Goal: Task Accomplishment & Management: Use online tool/utility

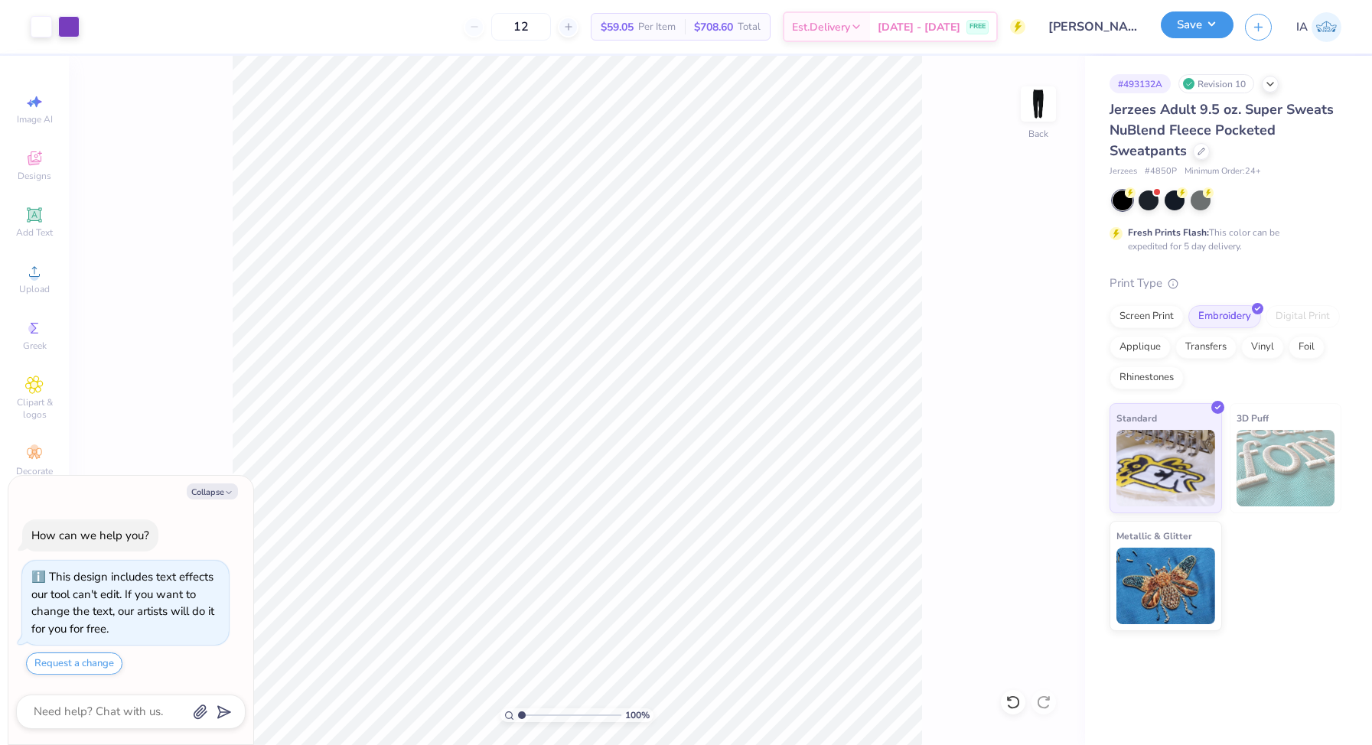
click at [1210, 31] on button "Save" at bounding box center [1197, 24] width 73 height 27
type textarea "x"
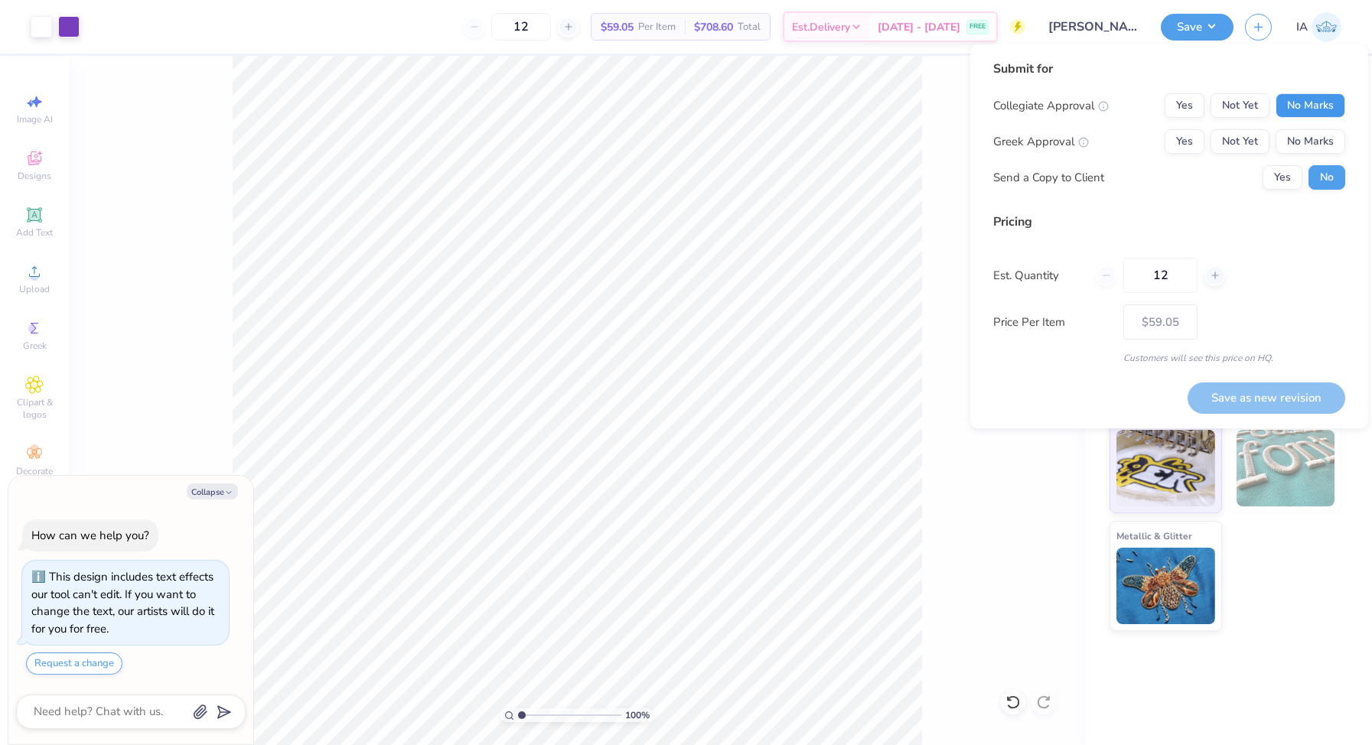
click at [1318, 103] on button "No Marks" at bounding box center [1311, 105] width 70 height 24
click at [1180, 137] on button "Yes" at bounding box center [1185, 141] width 40 height 24
click at [1236, 389] on button "Save as new revision" at bounding box center [1267, 398] width 158 height 31
type input "$59.05"
type textarea "x"
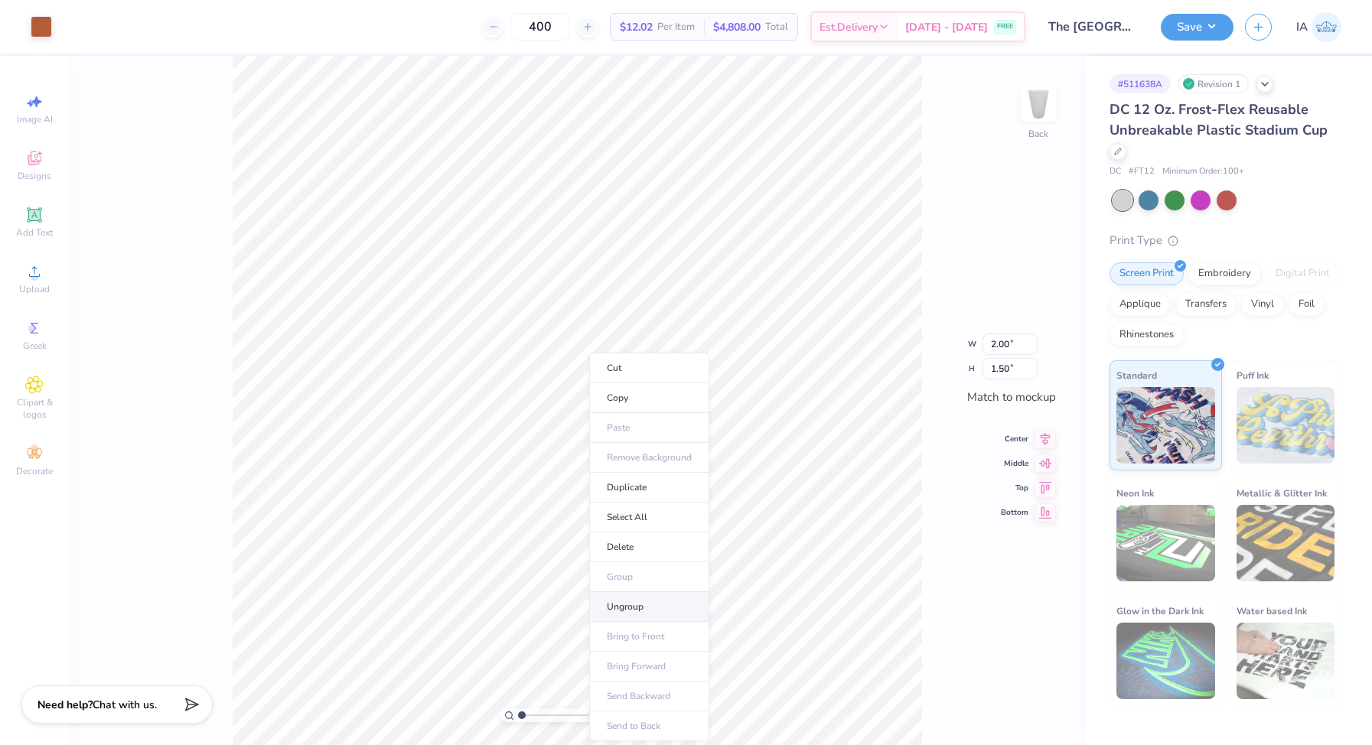
click at [625, 610] on li "Ungroup" at bounding box center [649, 607] width 120 height 30
click at [33, 165] on icon at bounding box center [35, 159] width 14 height 14
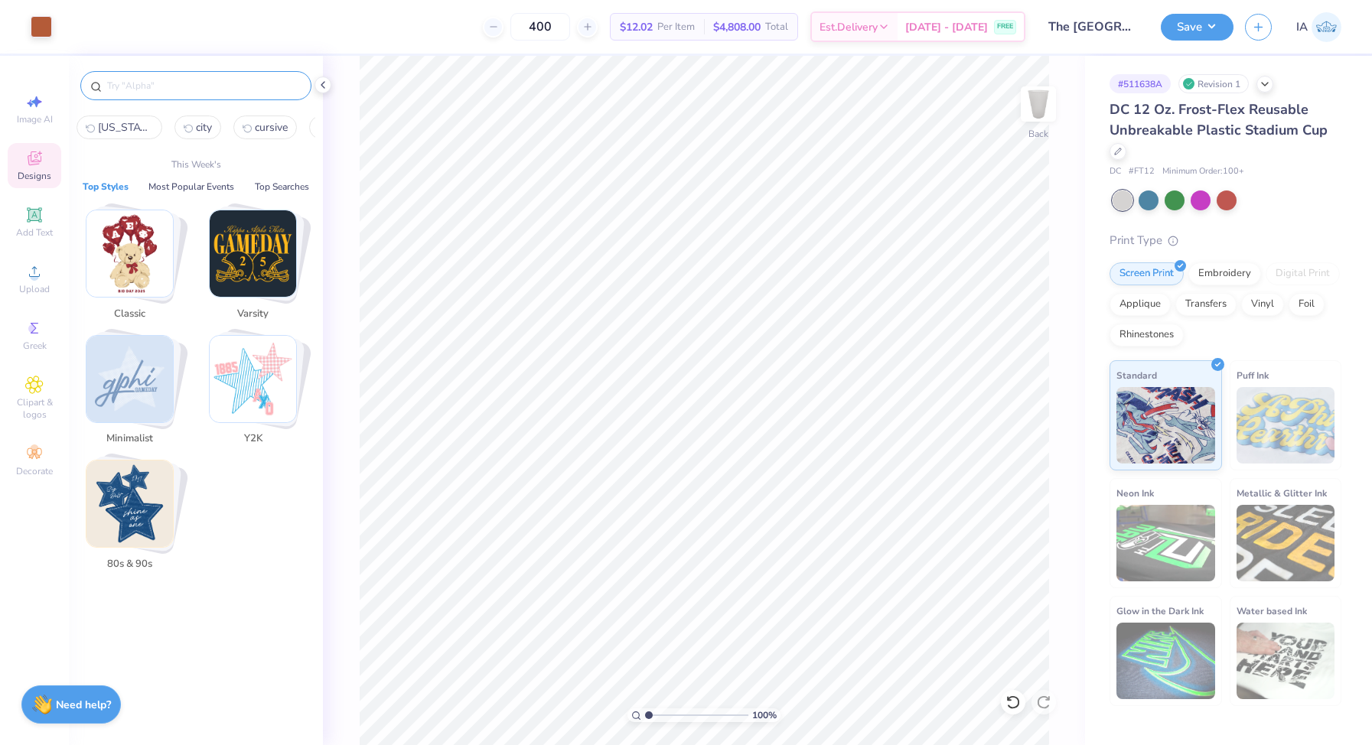
click at [142, 87] on input "text" at bounding box center [204, 85] width 196 height 15
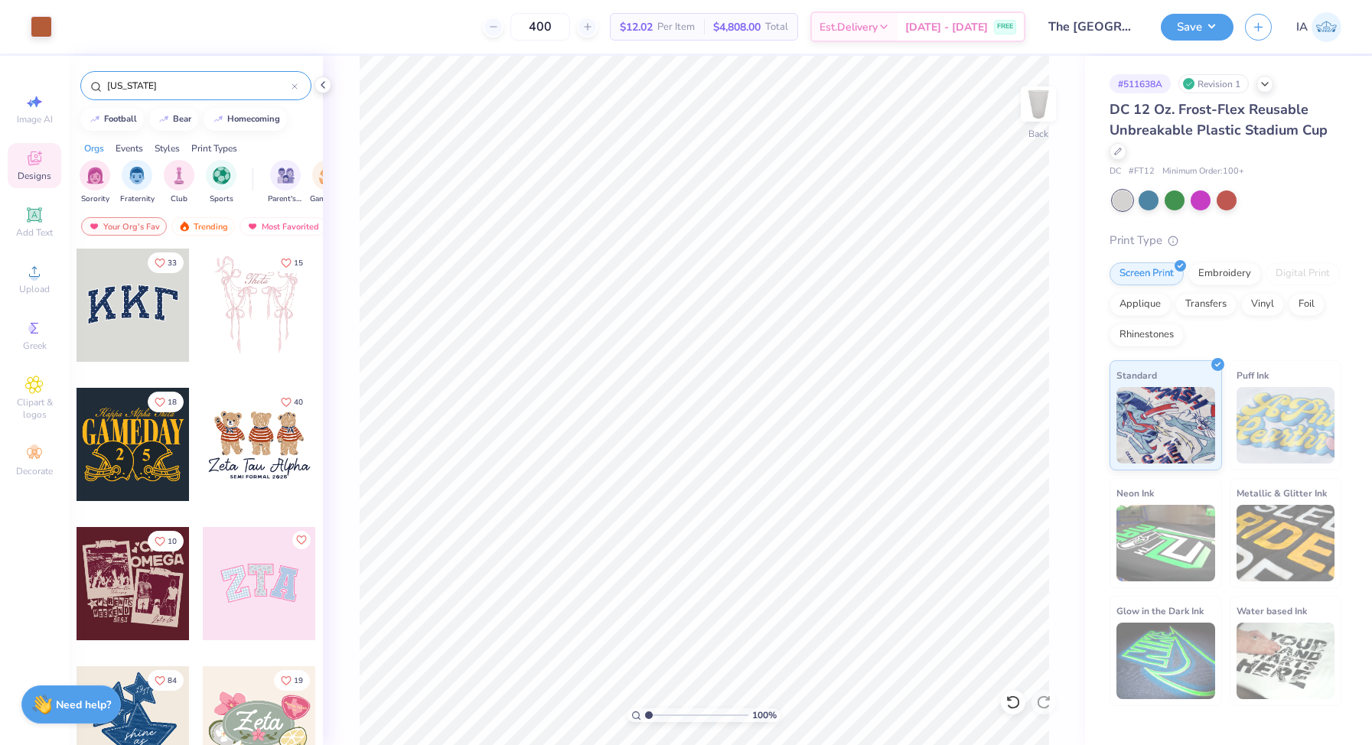
type input "texas"
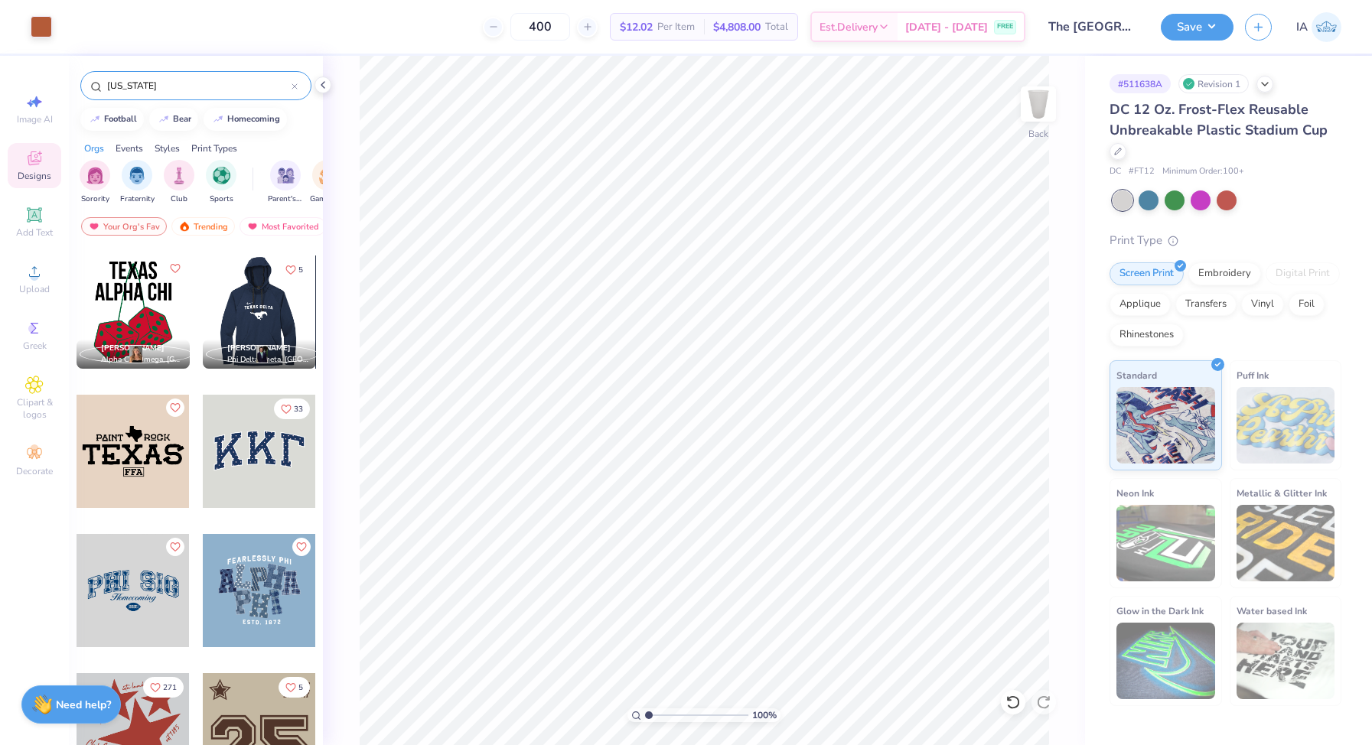
scroll to position [553, 0]
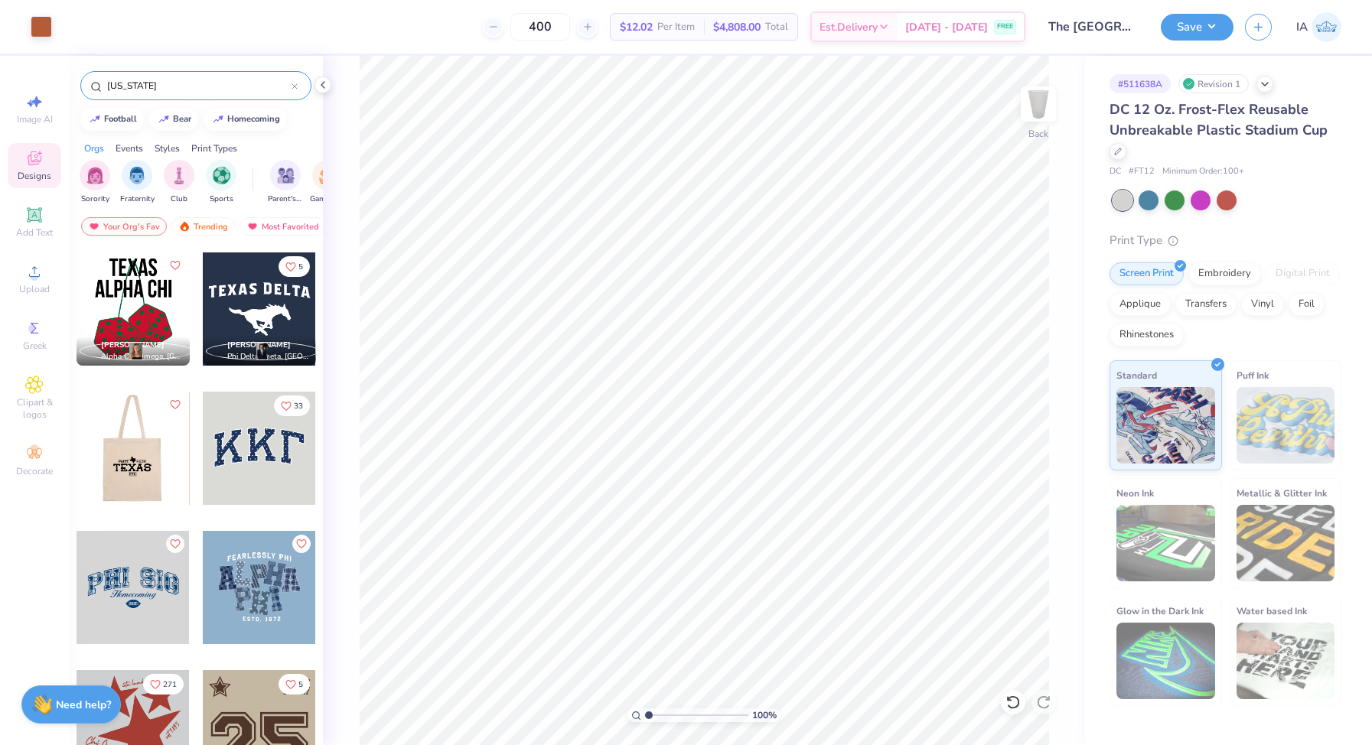
click at [162, 455] on div at bounding box center [132, 448] width 113 height 113
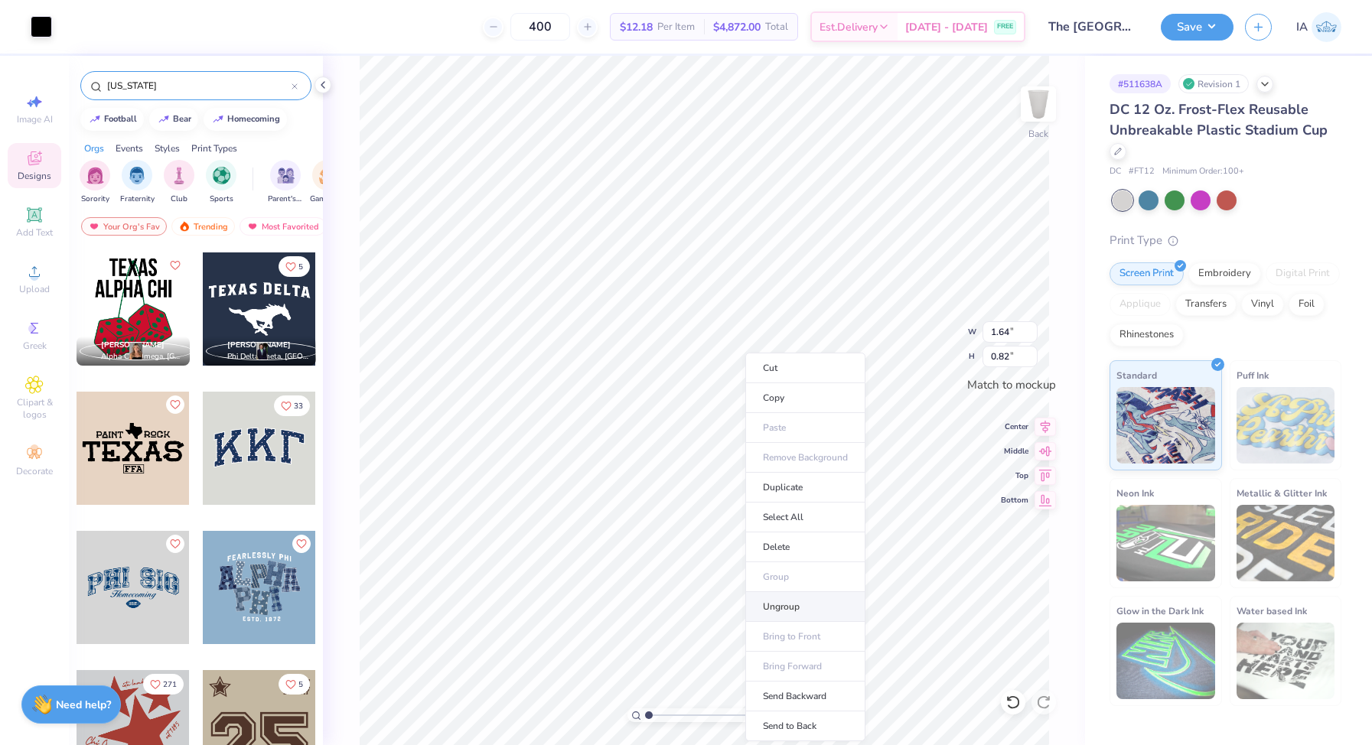
click at [798, 602] on li "Ungroup" at bounding box center [805, 607] width 120 height 30
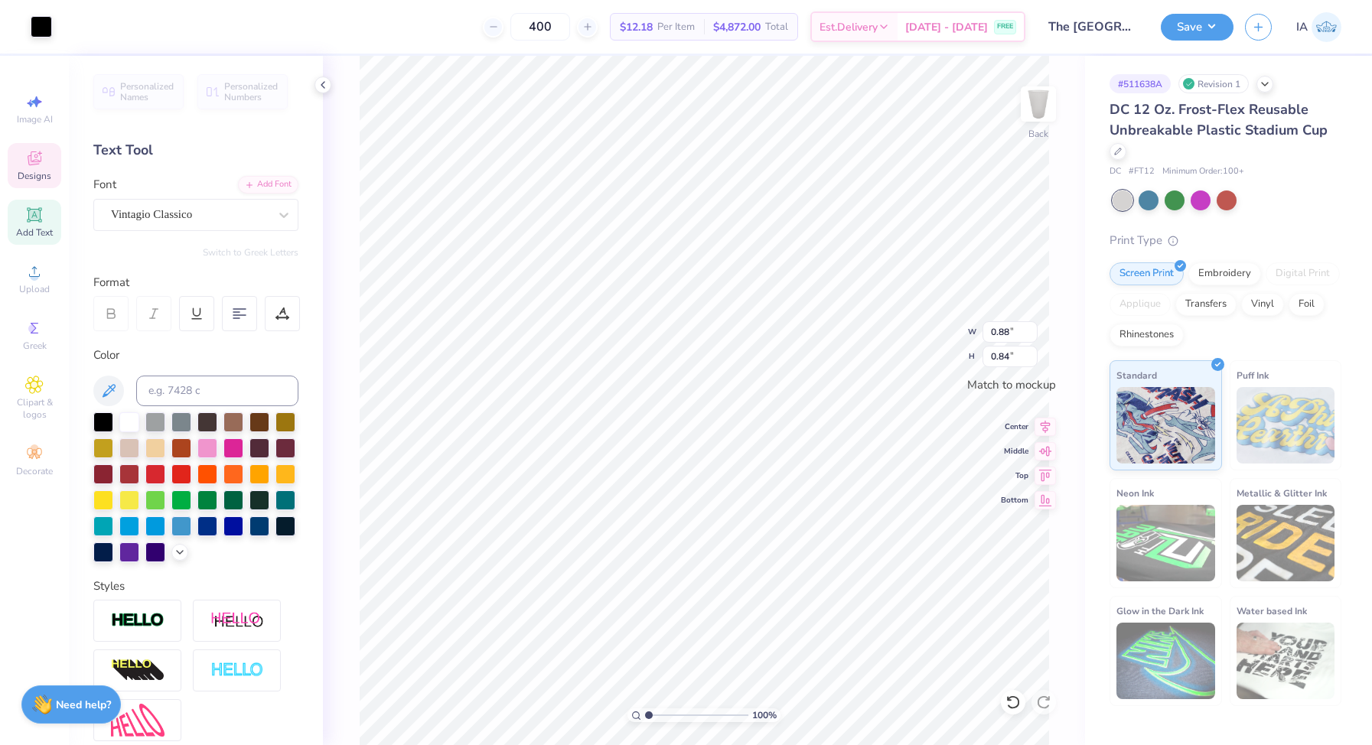
type input "0.88"
type input "0.84"
click at [711, 378] on div "Hold “Option ⌥” to see the space between elements." at bounding box center [670, 357] width 162 height 44
type input "1.13"
type input "1.06"
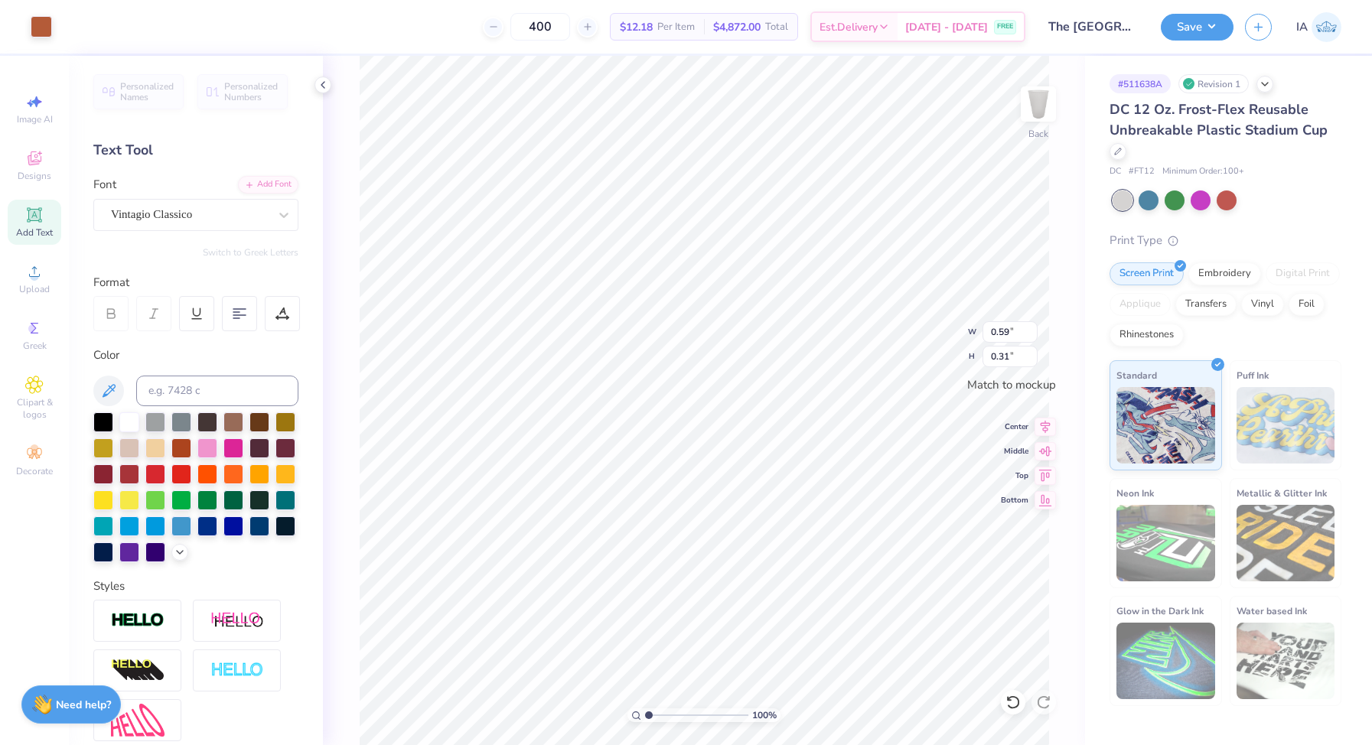
type input "1.13"
type input "1.06"
click at [35, 175] on span "Designs" at bounding box center [35, 176] width 34 height 12
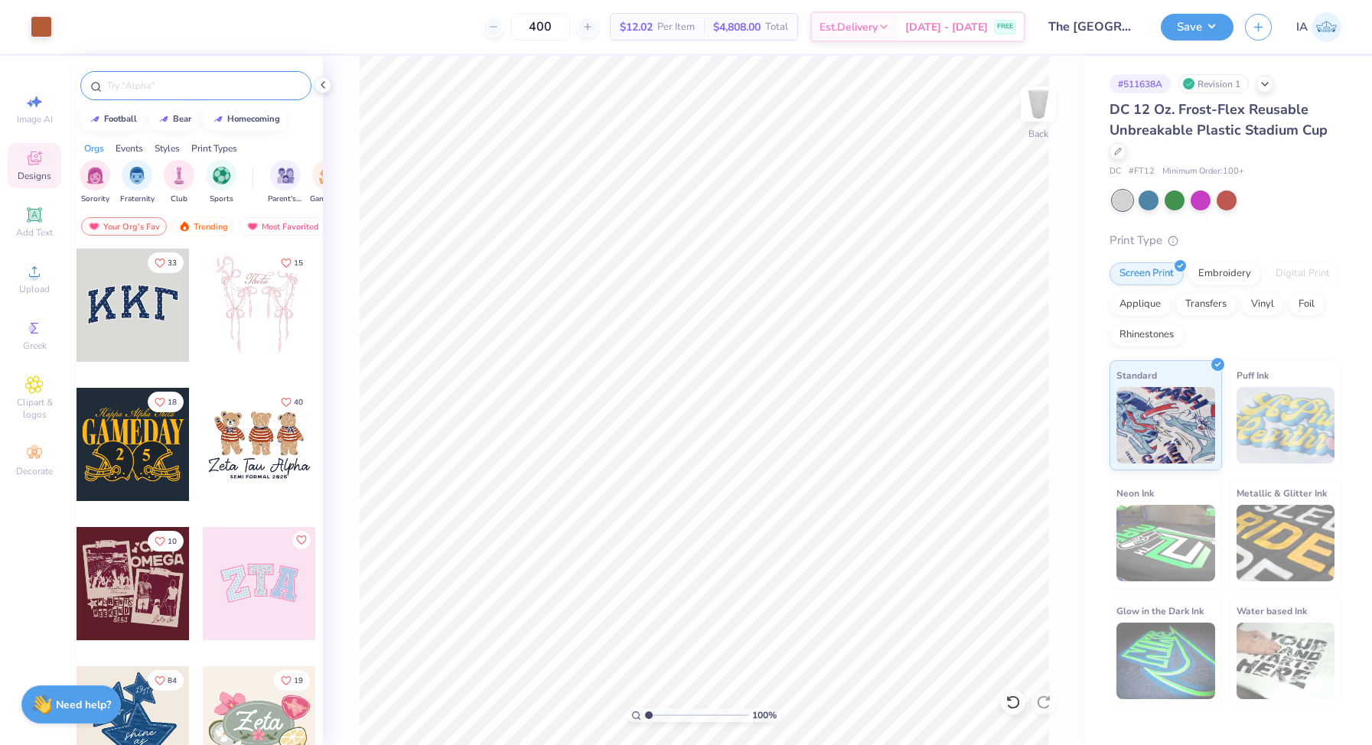
click at [146, 86] on input "text" at bounding box center [204, 85] width 196 height 15
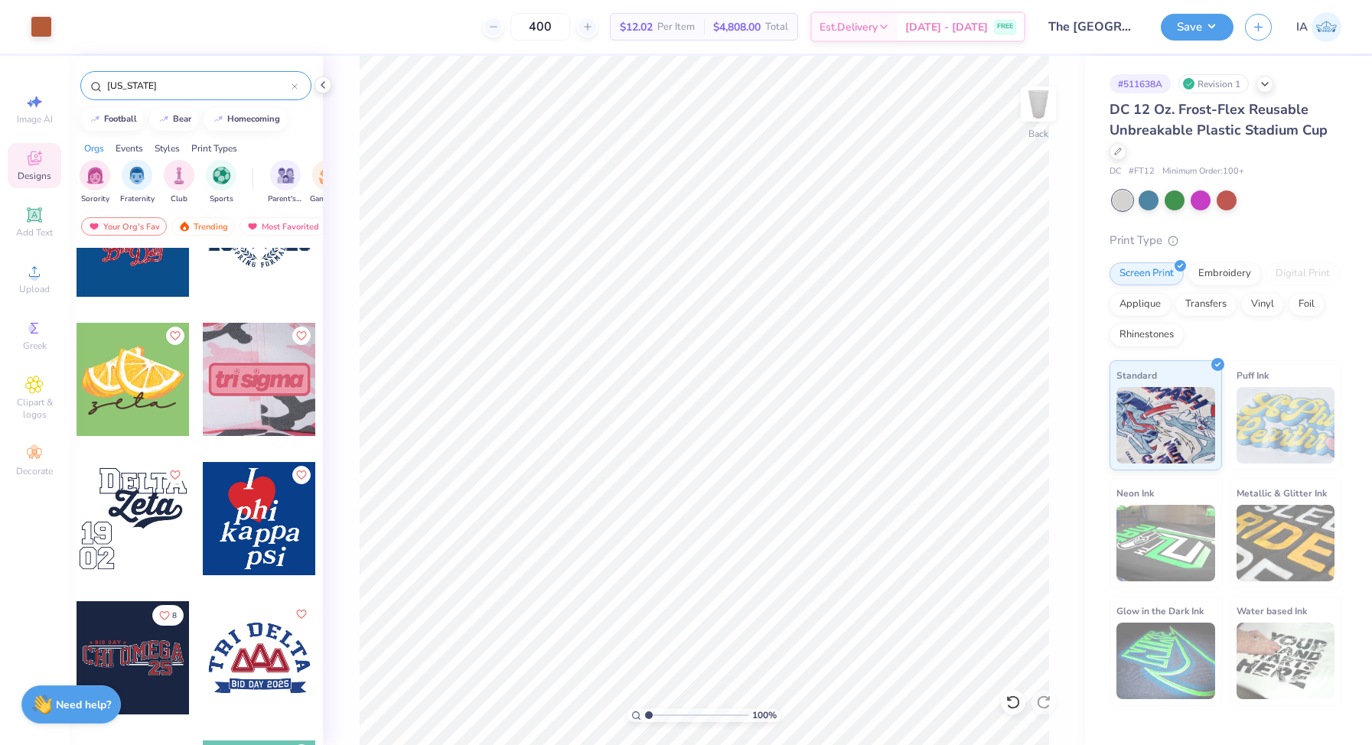
scroll to position [7310, 0]
click at [133, 86] on input "texas" at bounding box center [199, 85] width 186 height 15
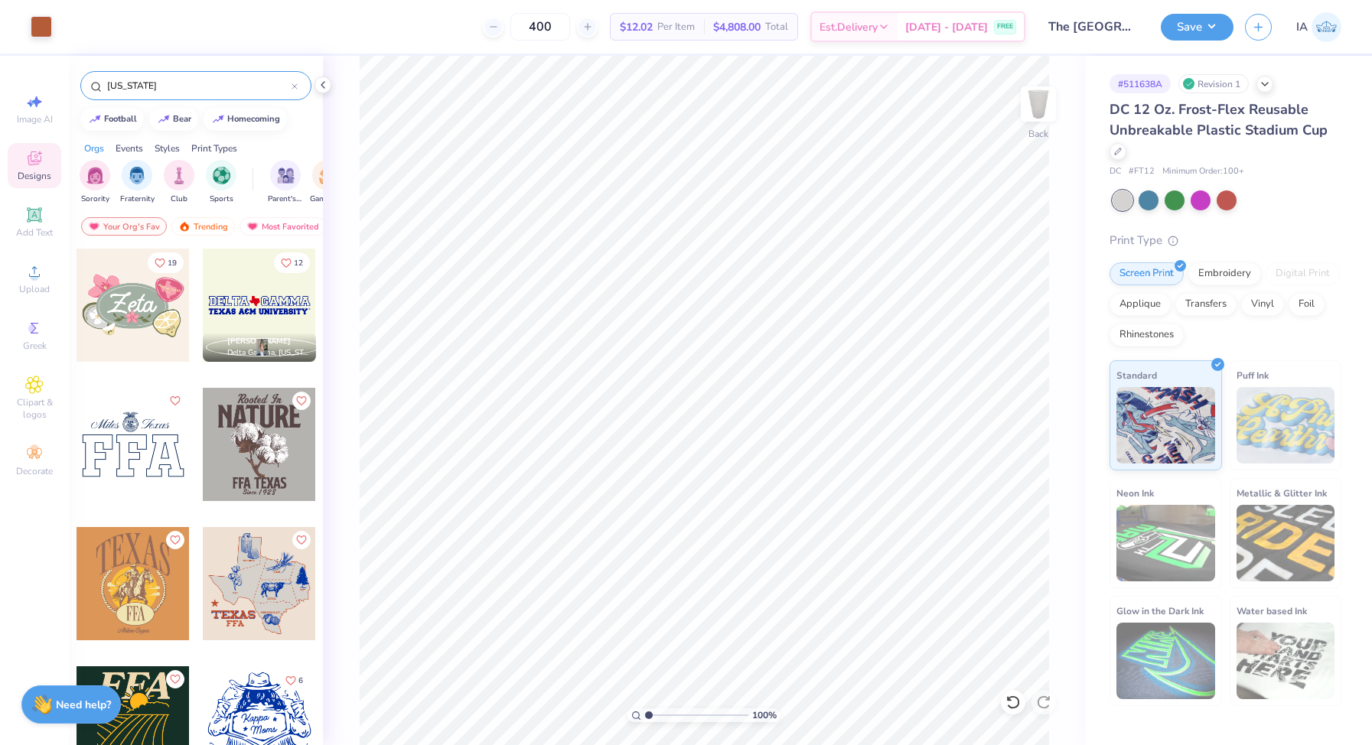
click at [133, 86] on input "texas" at bounding box center [199, 85] width 186 height 15
type input "western"
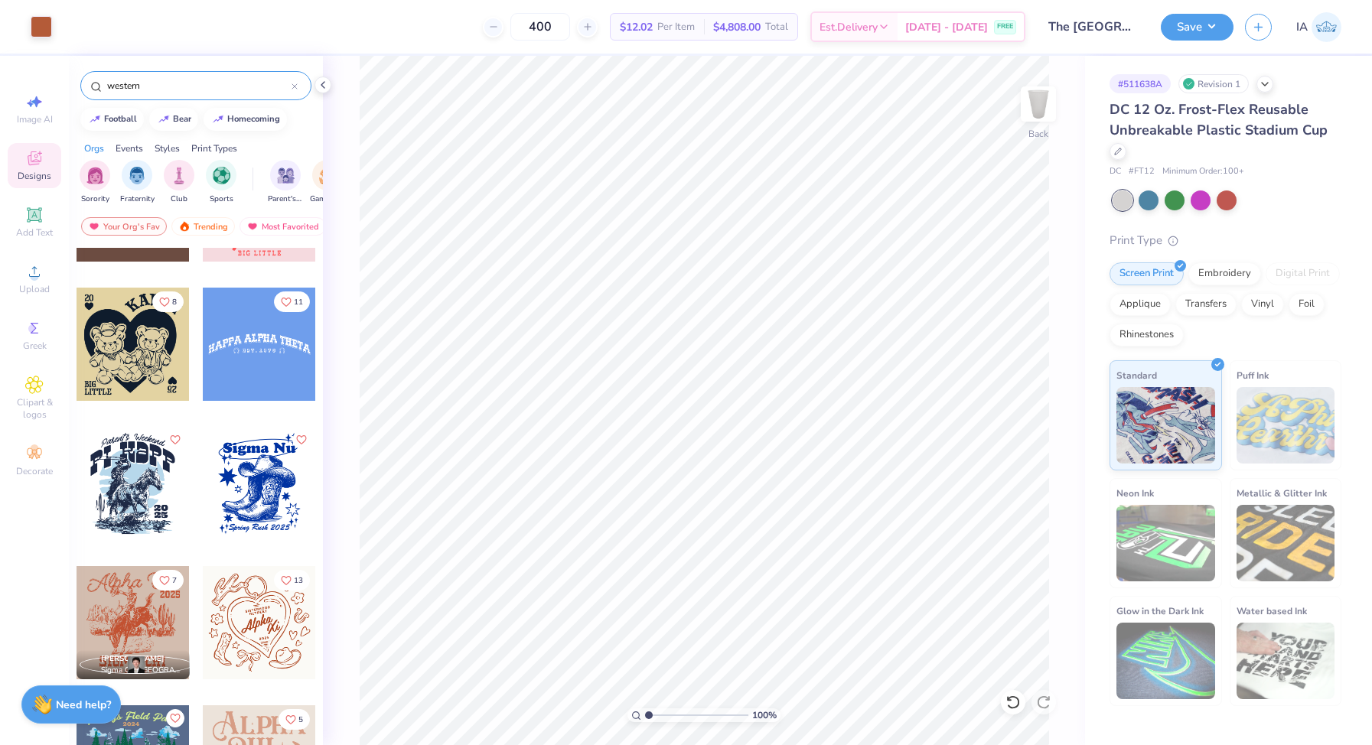
scroll to position [103, 0]
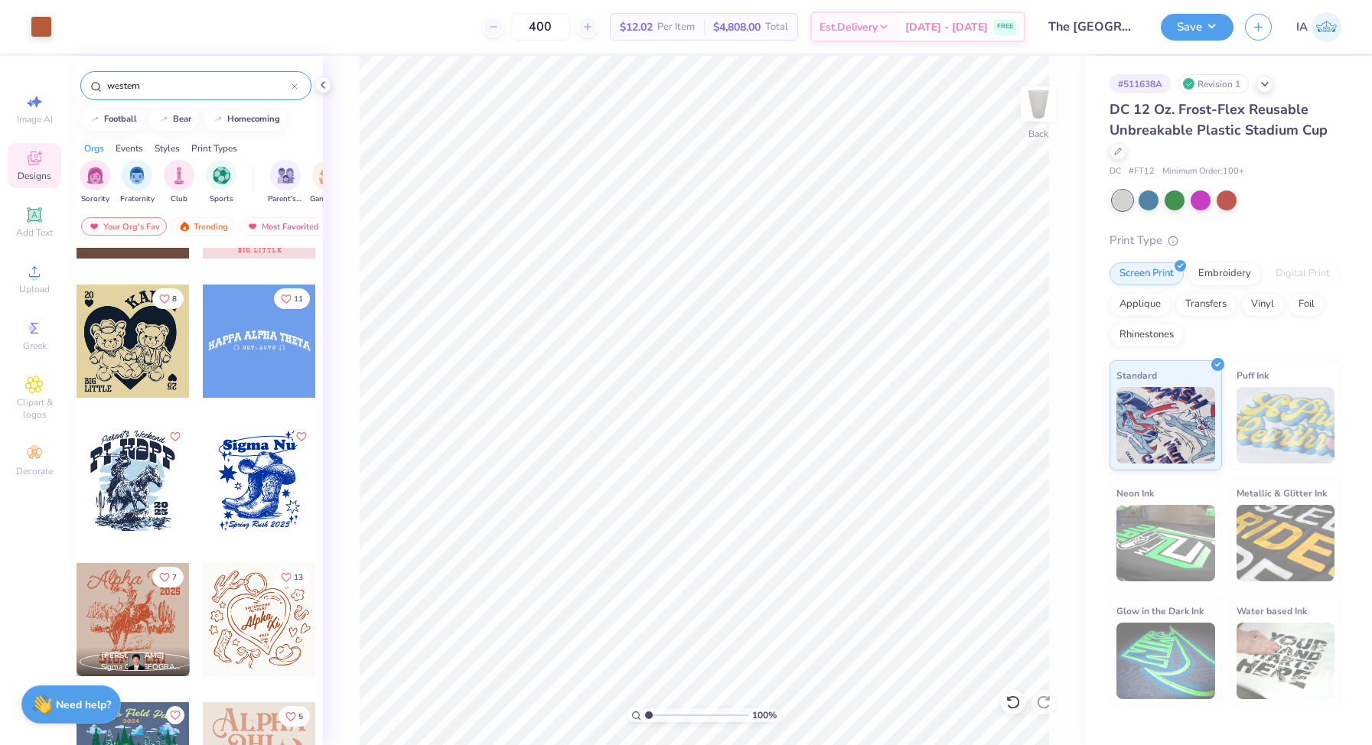
click at [242, 362] on div at bounding box center [259, 341] width 113 height 113
click at [855, 608] on li "Ungroup" at bounding box center [856, 607] width 120 height 30
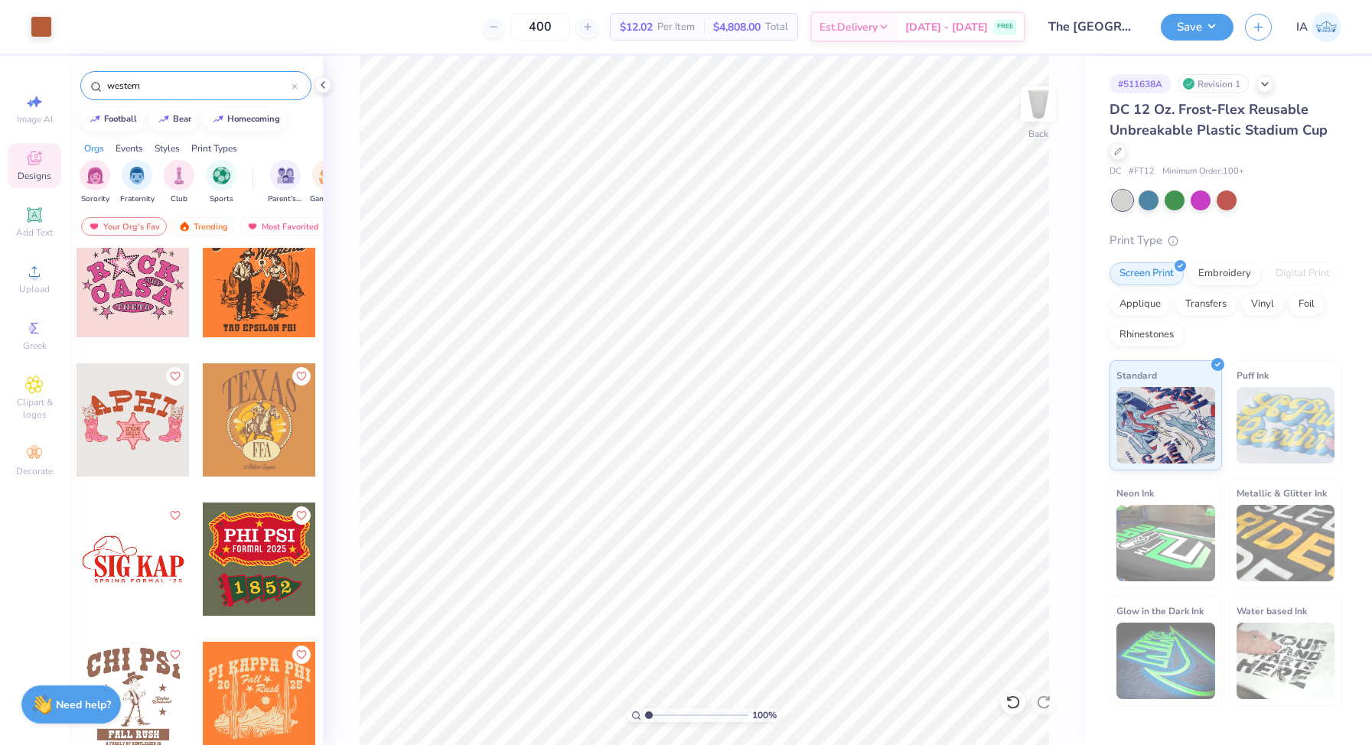
scroll to position [1982, 0]
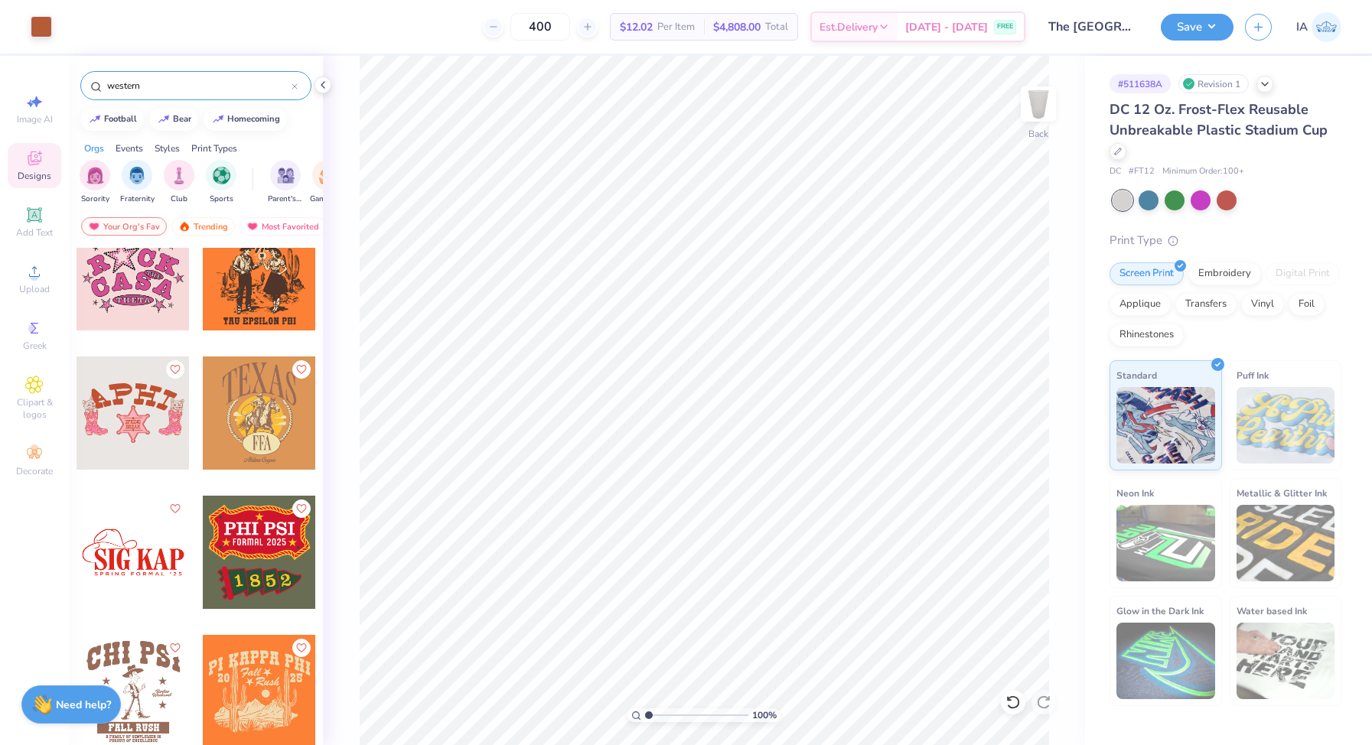
click at [161, 550] on div at bounding box center [133, 552] width 113 height 113
type input "1.23"
type input "0.56"
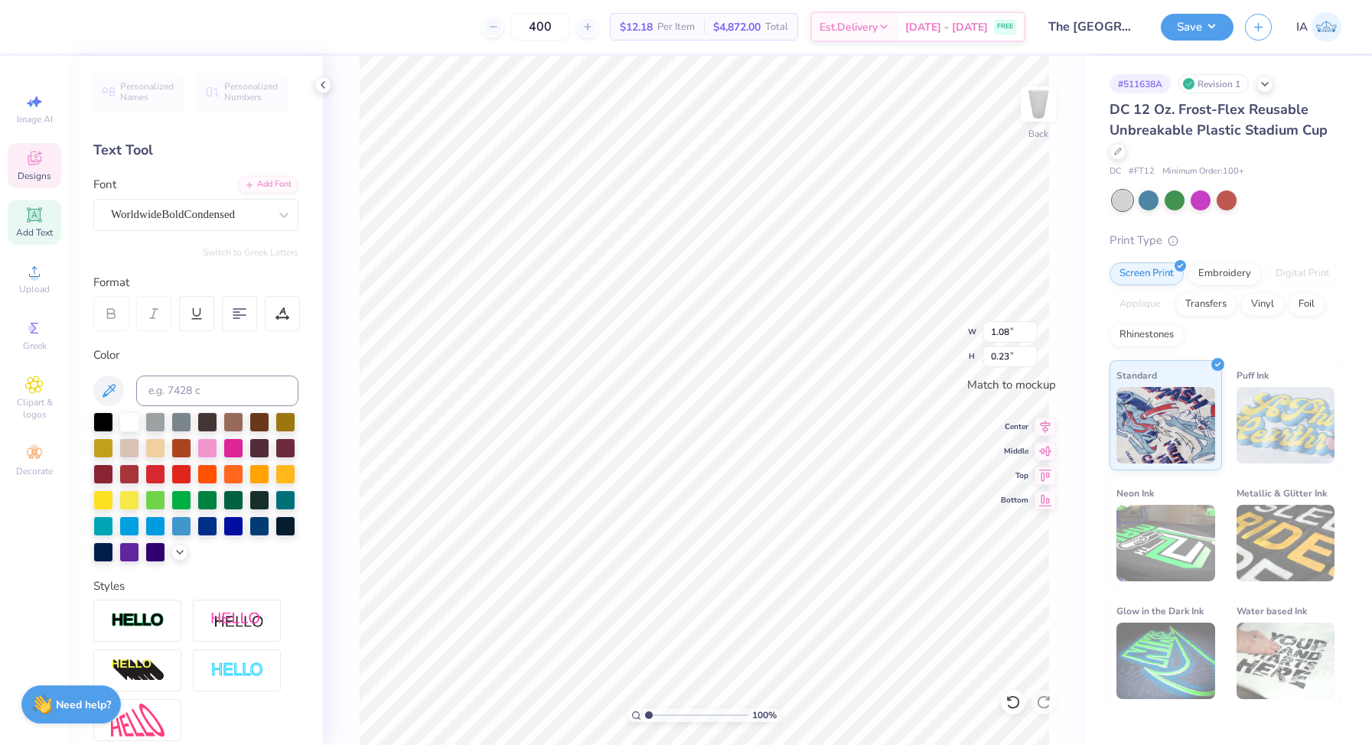
scroll to position [0, 0]
type textarea "TEXAS ZETA"
type input "1.92"
type input "0.30"
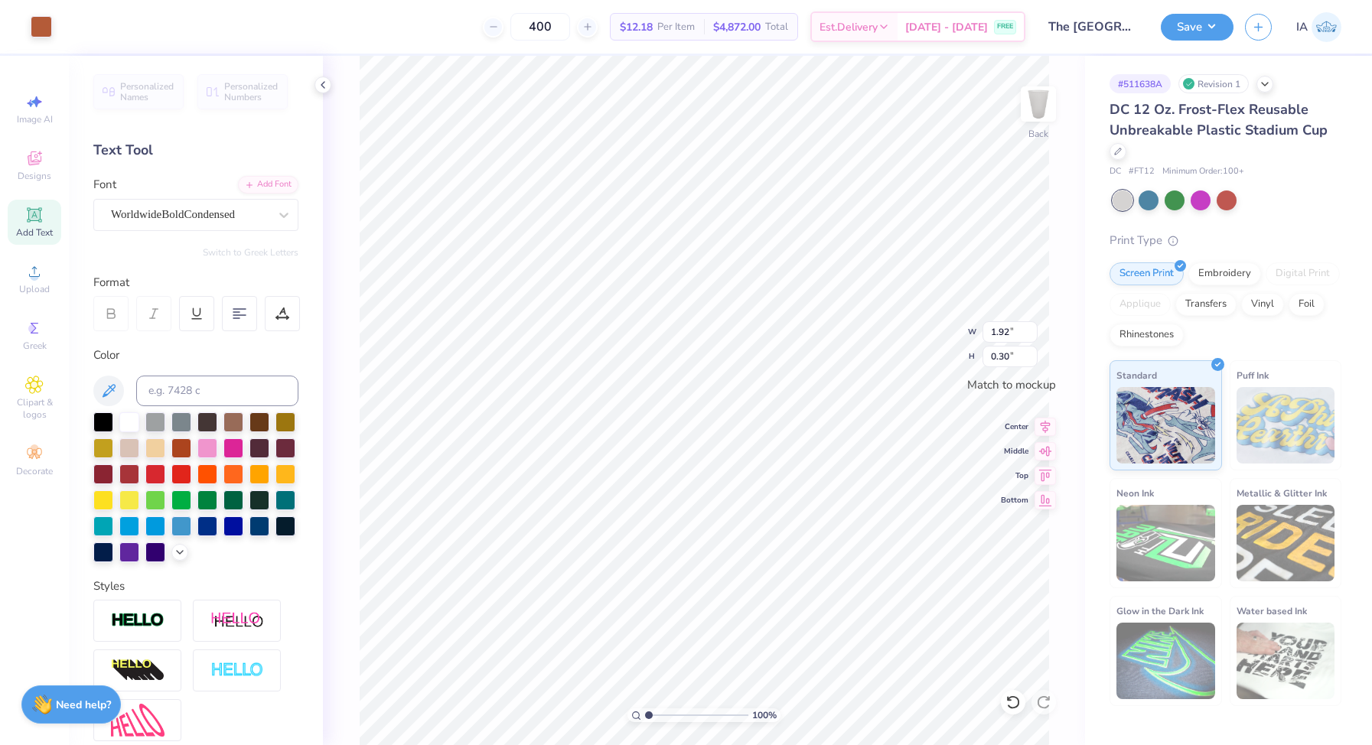
type input "2.06"
type input "0.32"
type input "1.71"
type input "0.20"
type input "2.07"
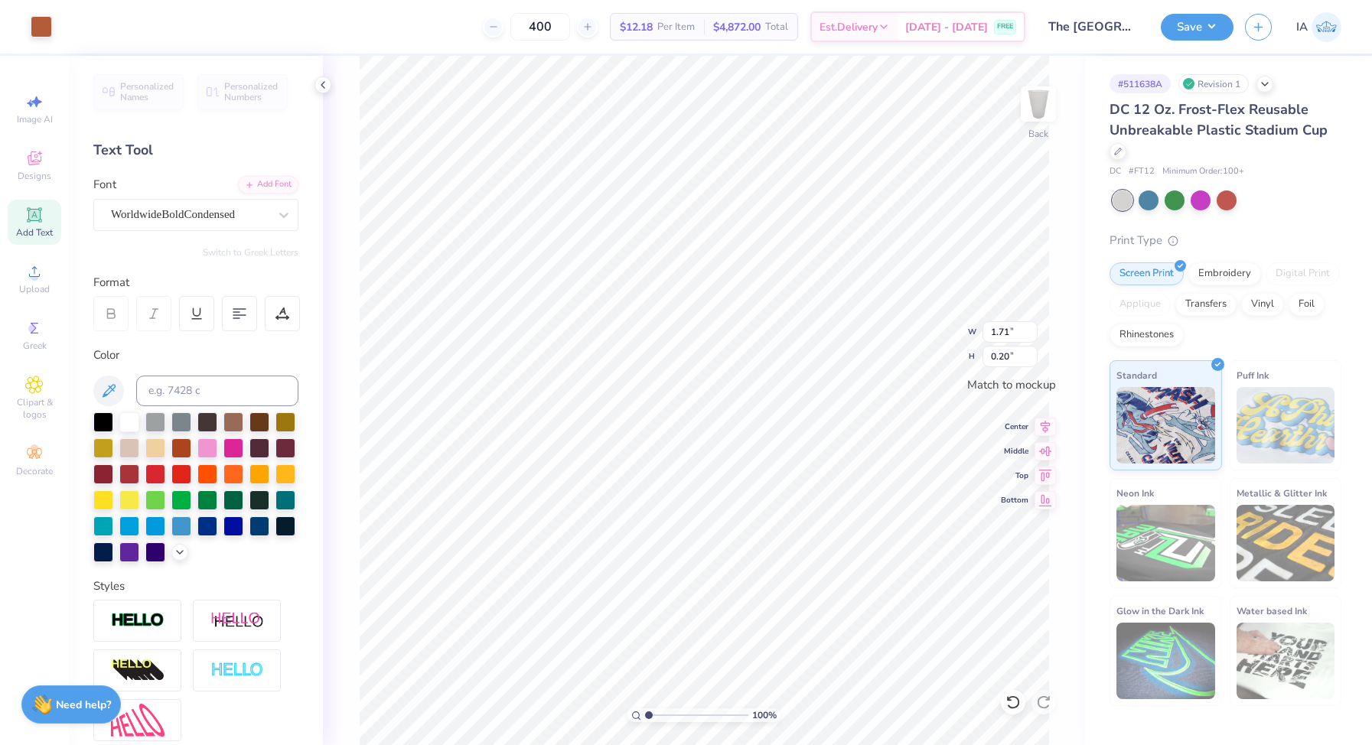
type input "0.24"
type input "2.02"
type input "2.26"
type input "0.70"
type input "2.34"
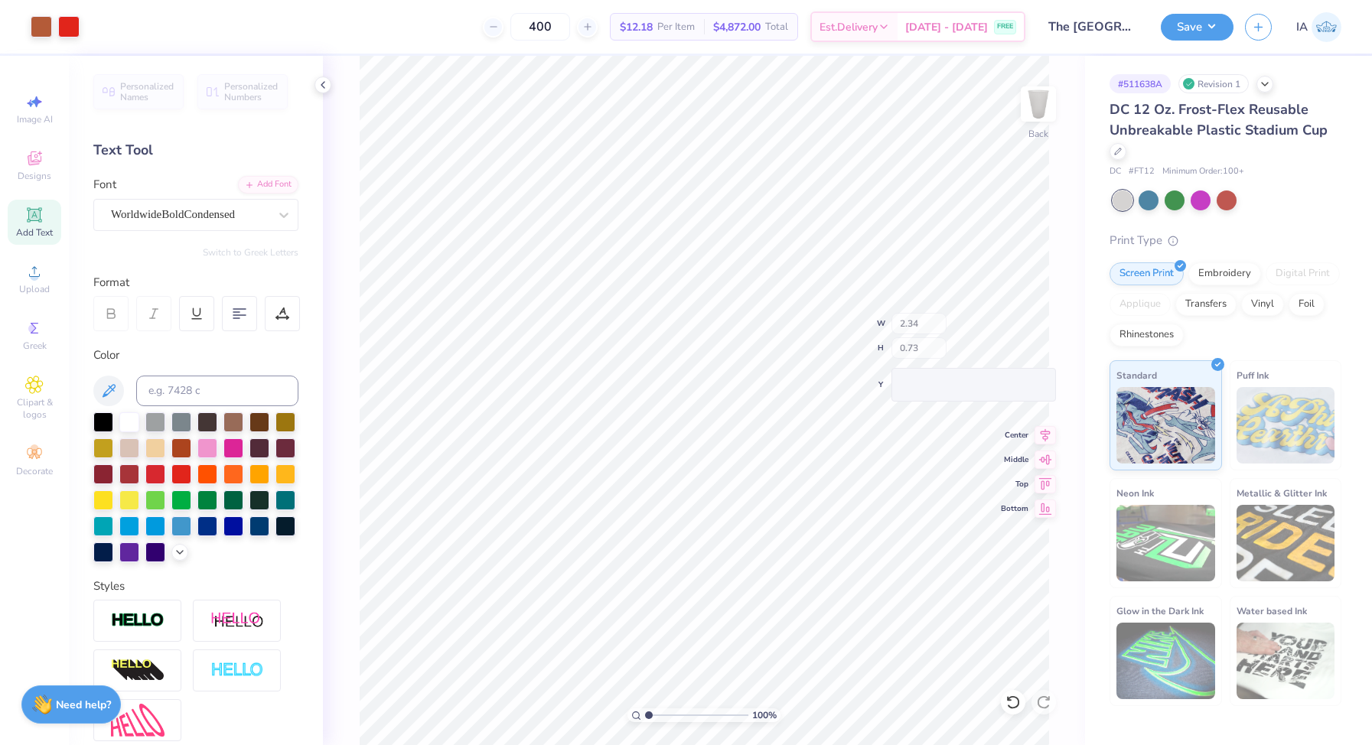
type input "0.73"
click at [60, 29] on div at bounding box center [68, 25] width 21 height 21
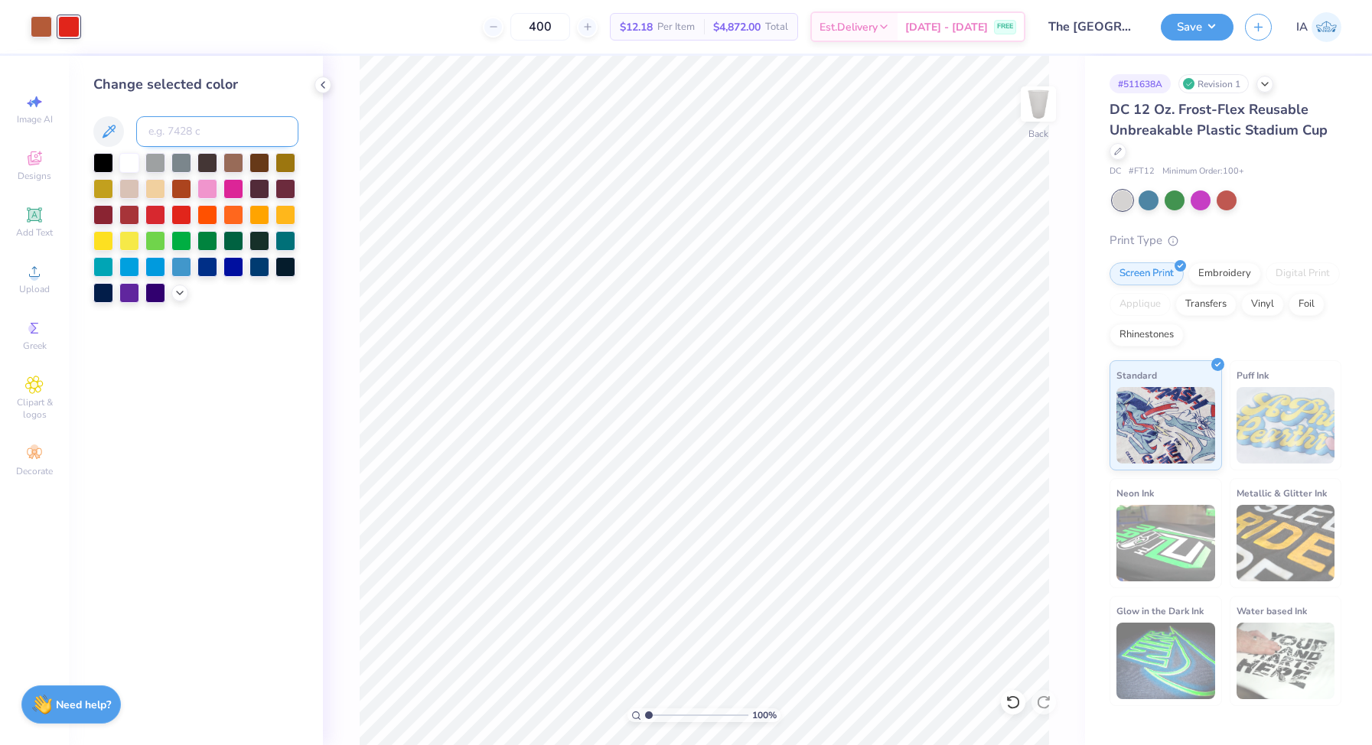
click at [171, 126] on input at bounding box center [217, 131] width 162 height 31
type input "7585"
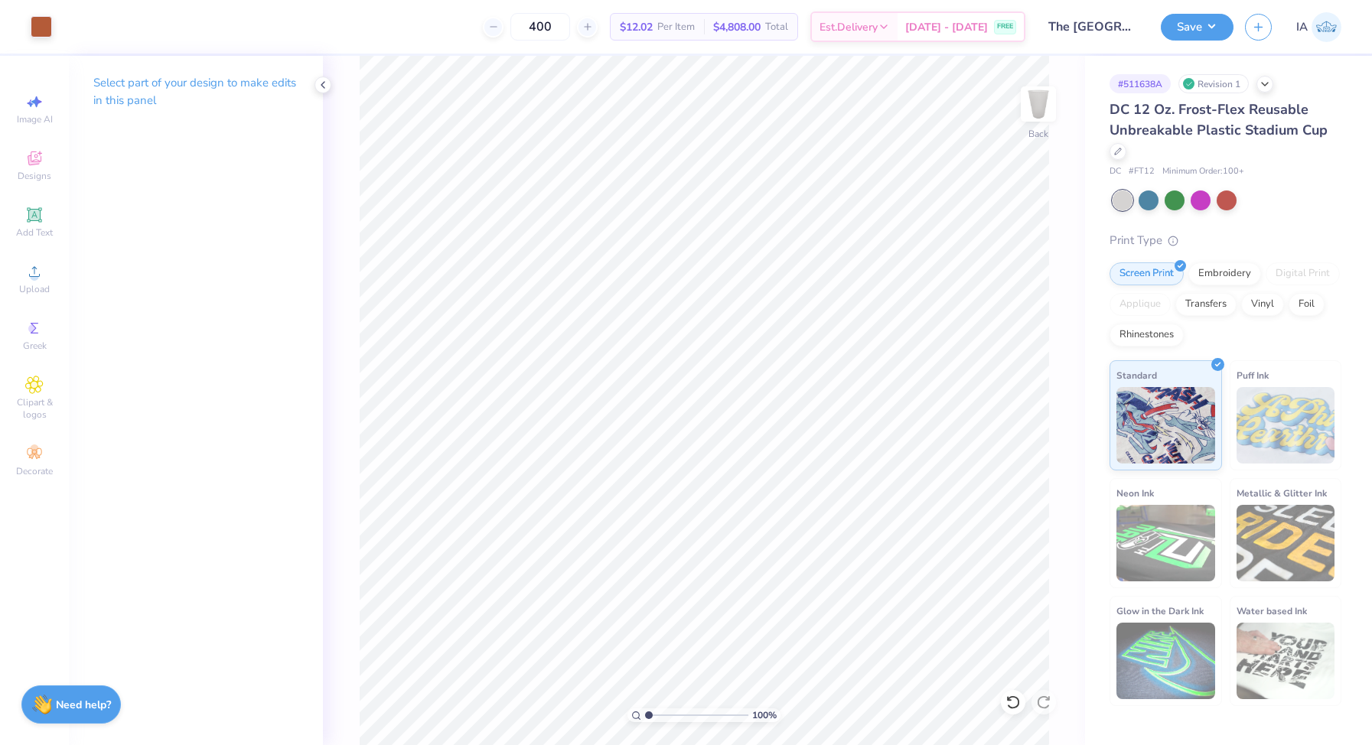
click at [1191, 43] on div "Save IA" at bounding box center [1266, 27] width 211 height 54
click at [1182, 30] on button "Save" at bounding box center [1197, 24] width 73 height 27
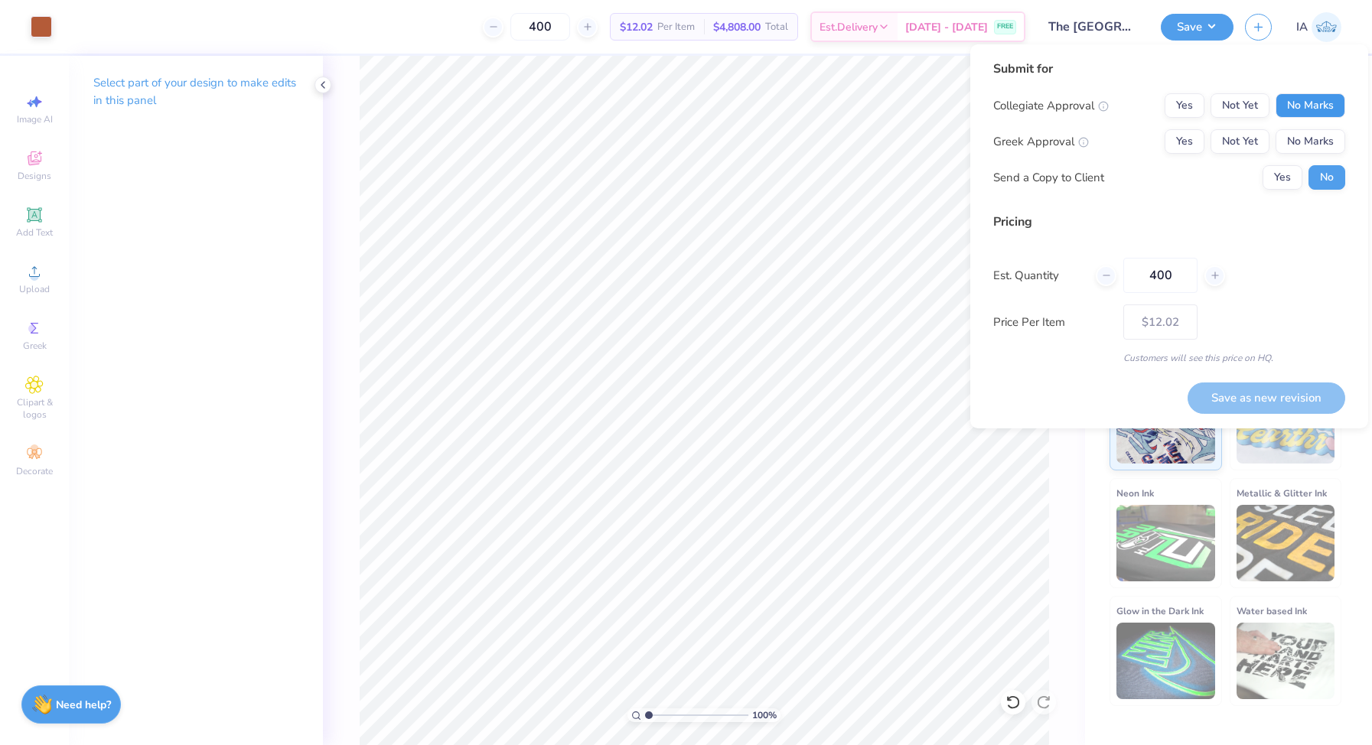
click at [1323, 106] on button "No Marks" at bounding box center [1311, 105] width 70 height 24
click at [1188, 107] on button "Yes" at bounding box center [1185, 105] width 40 height 24
click at [1194, 140] on button "Yes" at bounding box center [1185, 141] width 40 height 24
click at [1308, 109] on button "No Marks" at bounding box center [1311, 105] width 70 height 24
click at [1267, 396] on button "Save as new revision" at bounding box center [1267, 398] width 158 height 31
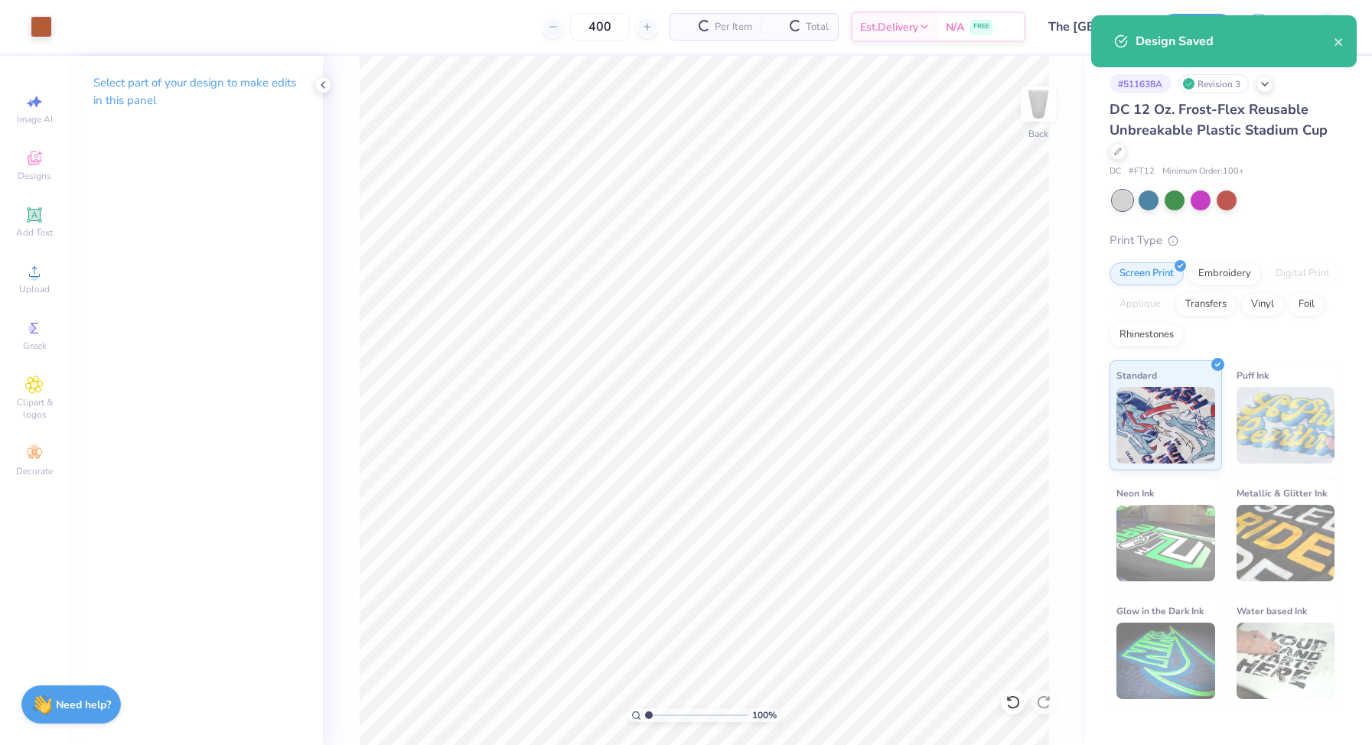
type input "$9.50"
click at [1339, 45] on icon "close" at bounding box center [1339, 42] width 11 height 12
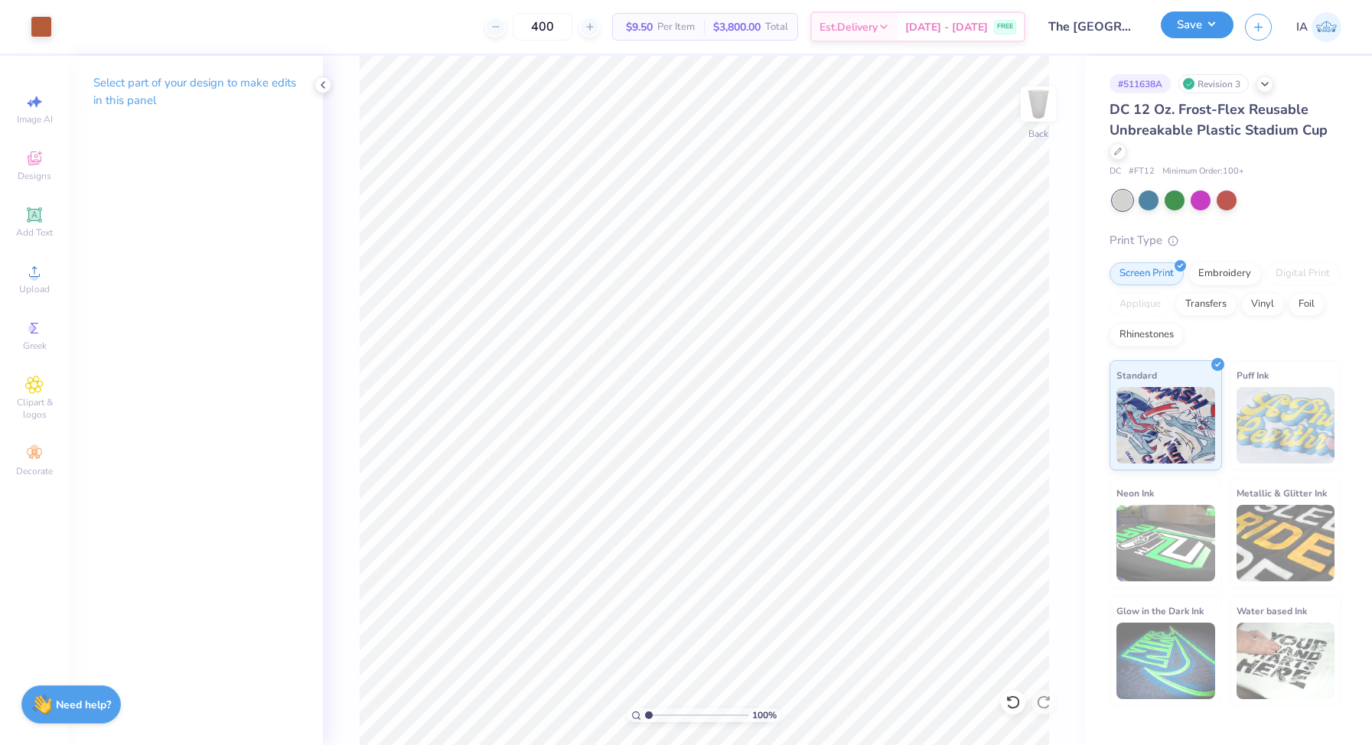
click at [1218, 28] on button "Save" at bounding box center [1197, 24] width 73 height 27
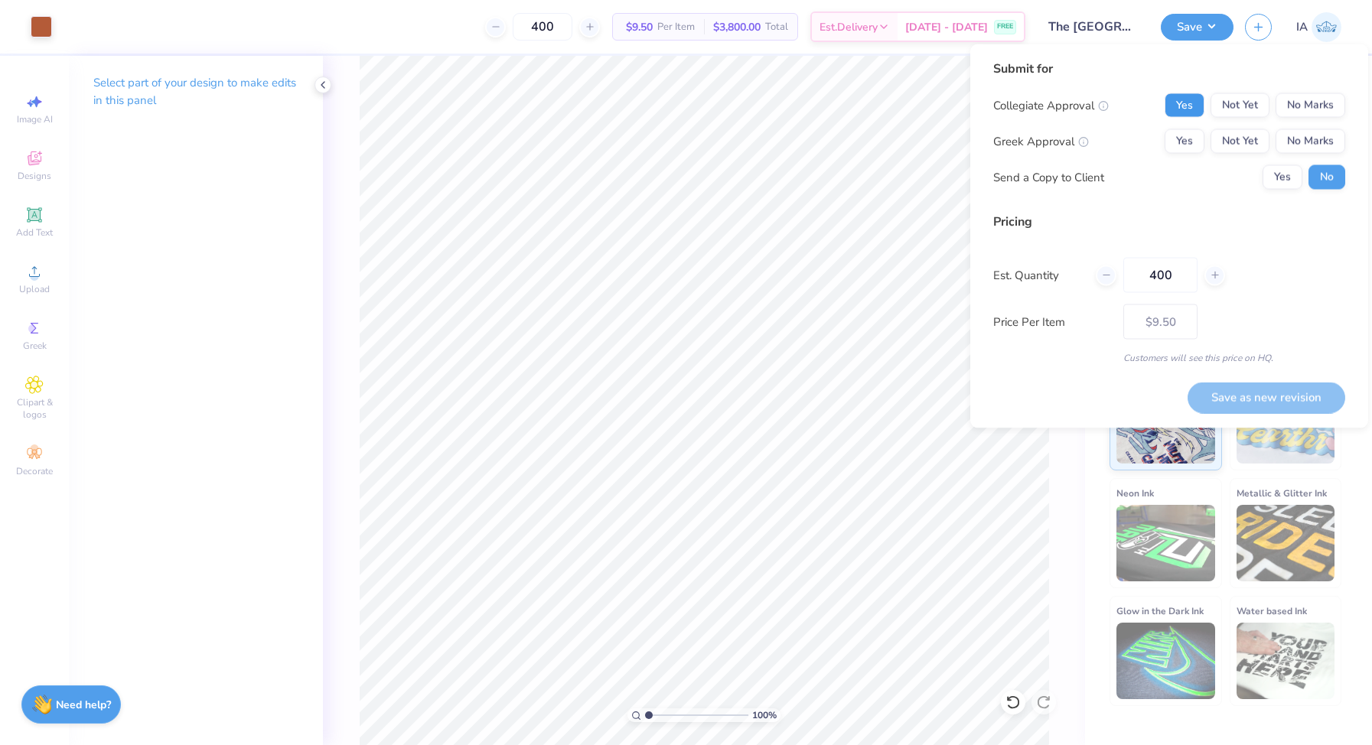
click at [1181, 105] on button "Yes" at bounding box center [1185, 105] width 40 height 24
click at [1181, 140] on button "Yes" at bounding box center [1185, 141] width 40 height 24
click at [1271, 393] on button "Save as new revision" at bounding box center [1267, 397] width 158 height 31
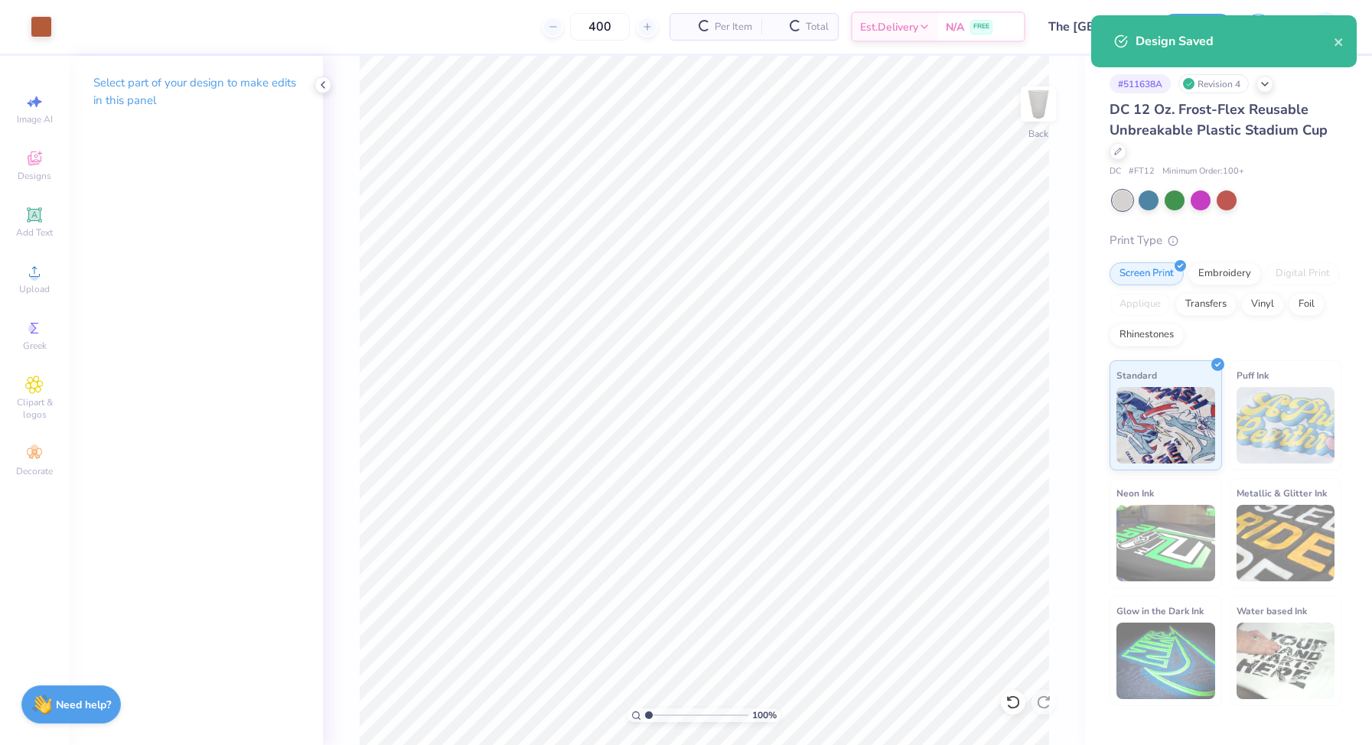
type input "$12.02"
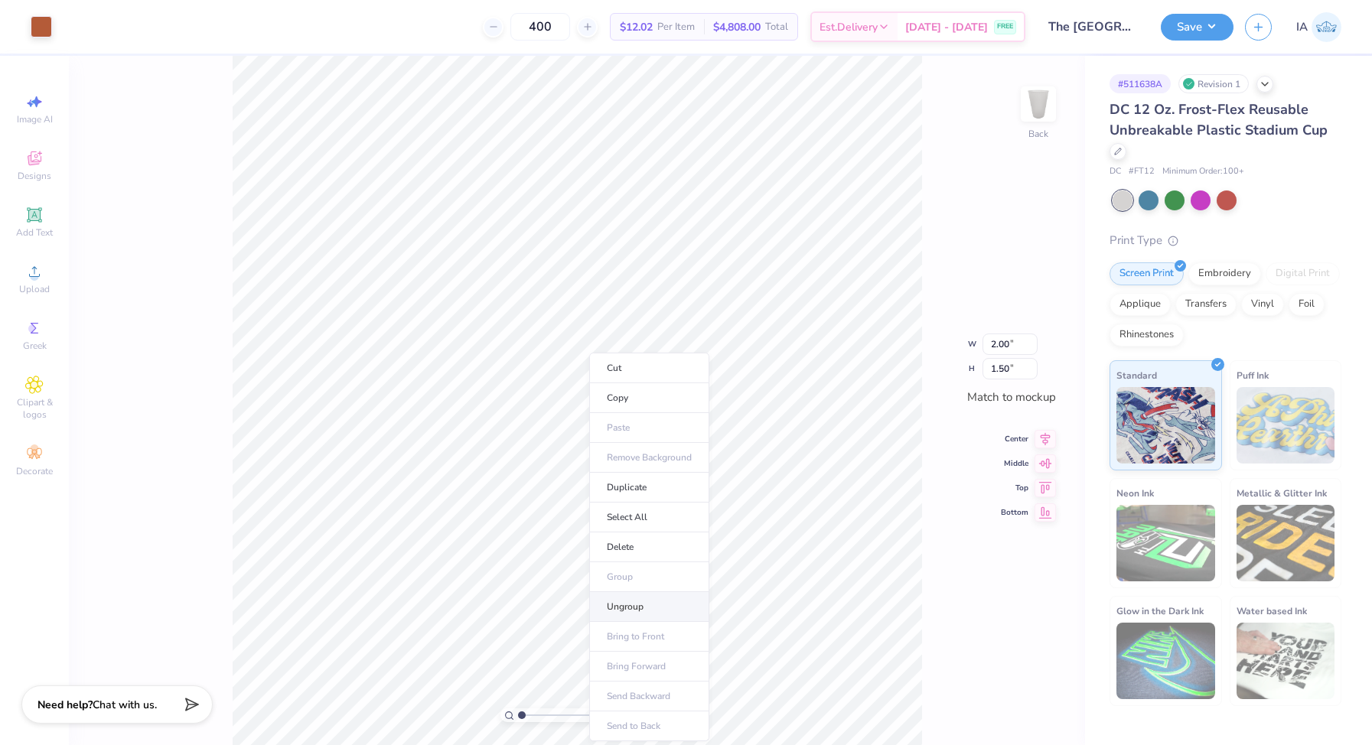
click at [666, 616] on li "Ungroup" at bounding box center [649, 607] width 120 height 30
click at [33, 275] on circle at bounding box center [34, 276] width 8 height 8
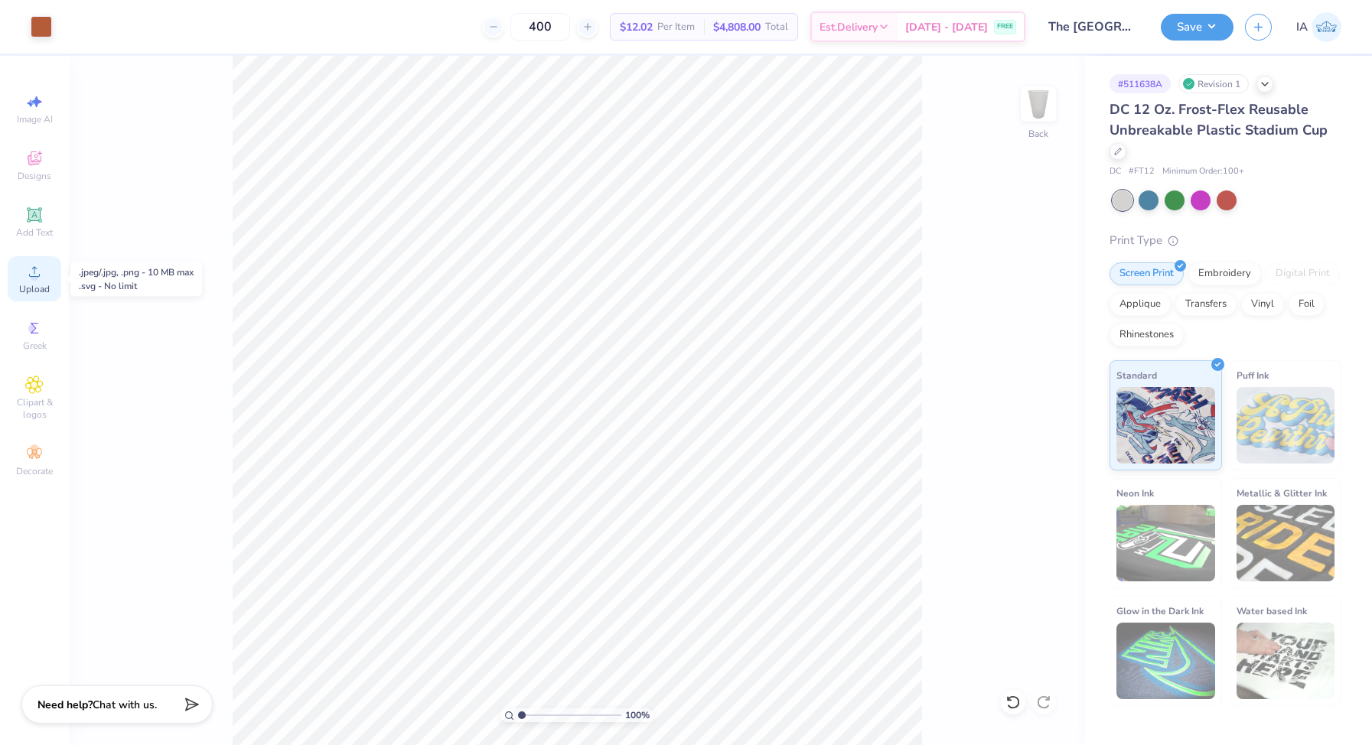
click at [31, 281] on div "Upload" at bounding box center [35, 278] width 54 height 45
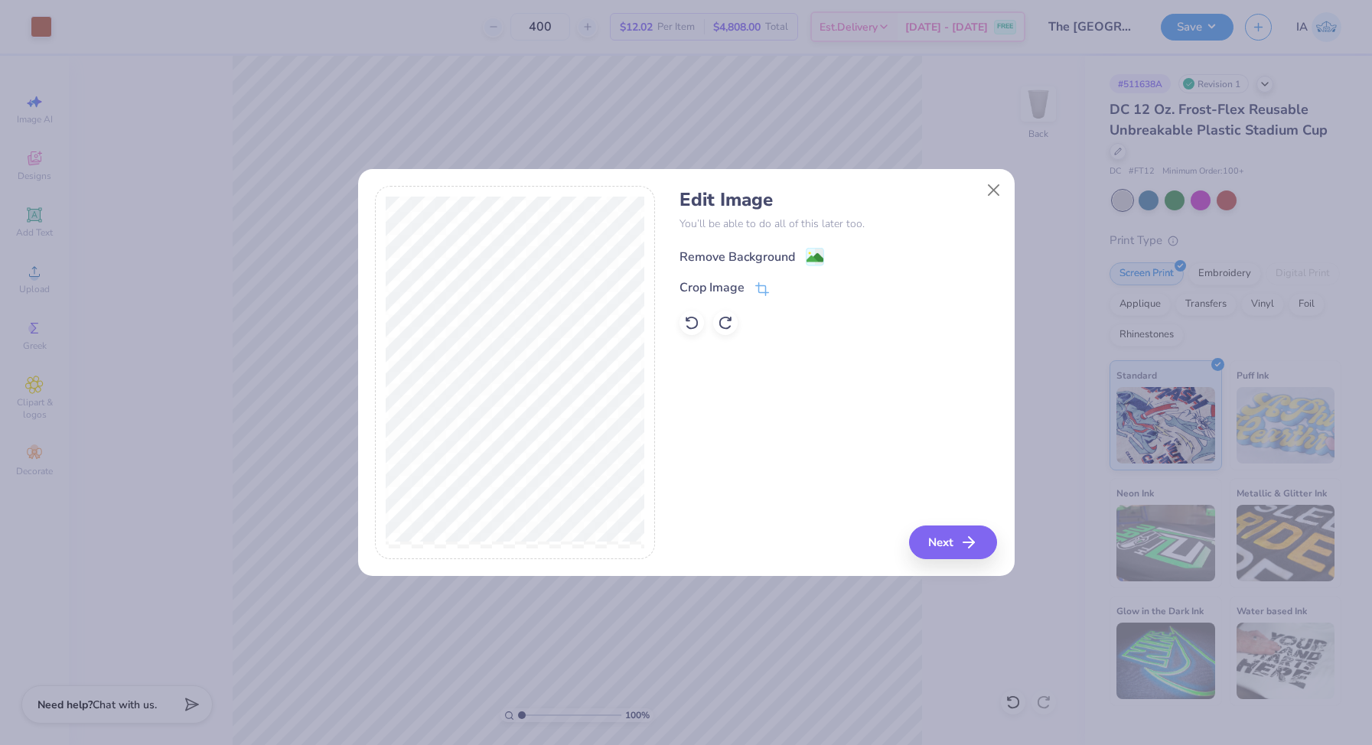
click at [813, 254] on image at bounding box center [815, 258] width 17 height 17
click at [988, 194] on button "Close" at bounding box center [993, 189] width 29 height 29
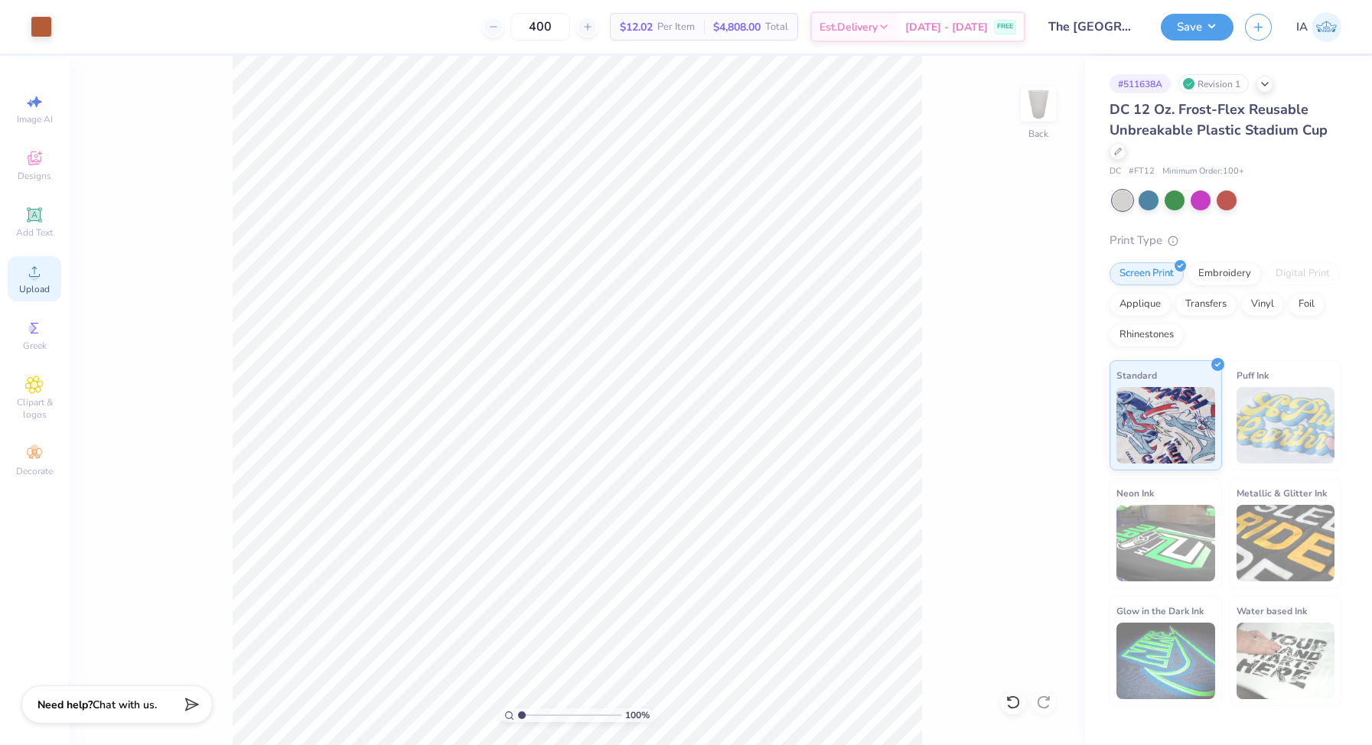
click at [28, 285] on span "Upload" at bounding box center [34, 289] width 31 height 12
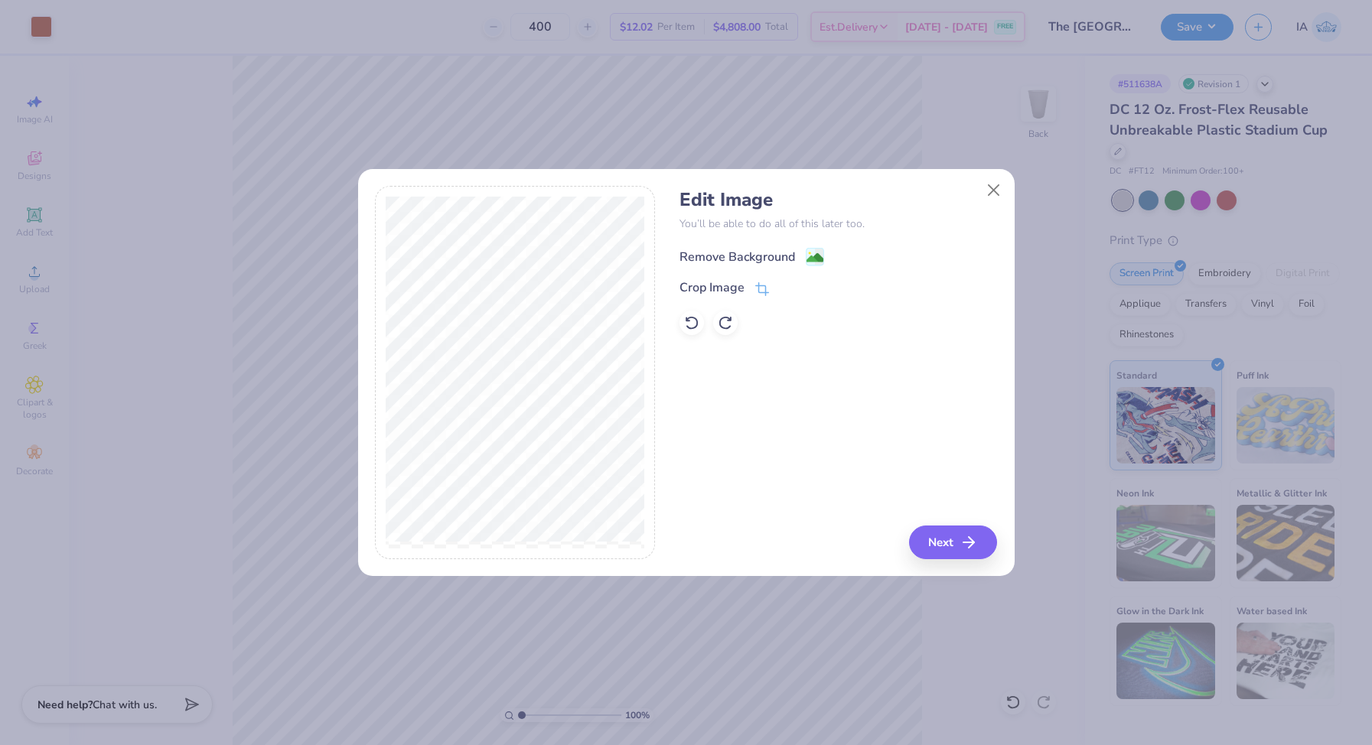
click at [821, 253] on image at bounding box center [815, 258] width 17 height 17
click at [994, 188] on button "Close" at bounding box center [993, 189] width 29 height 29
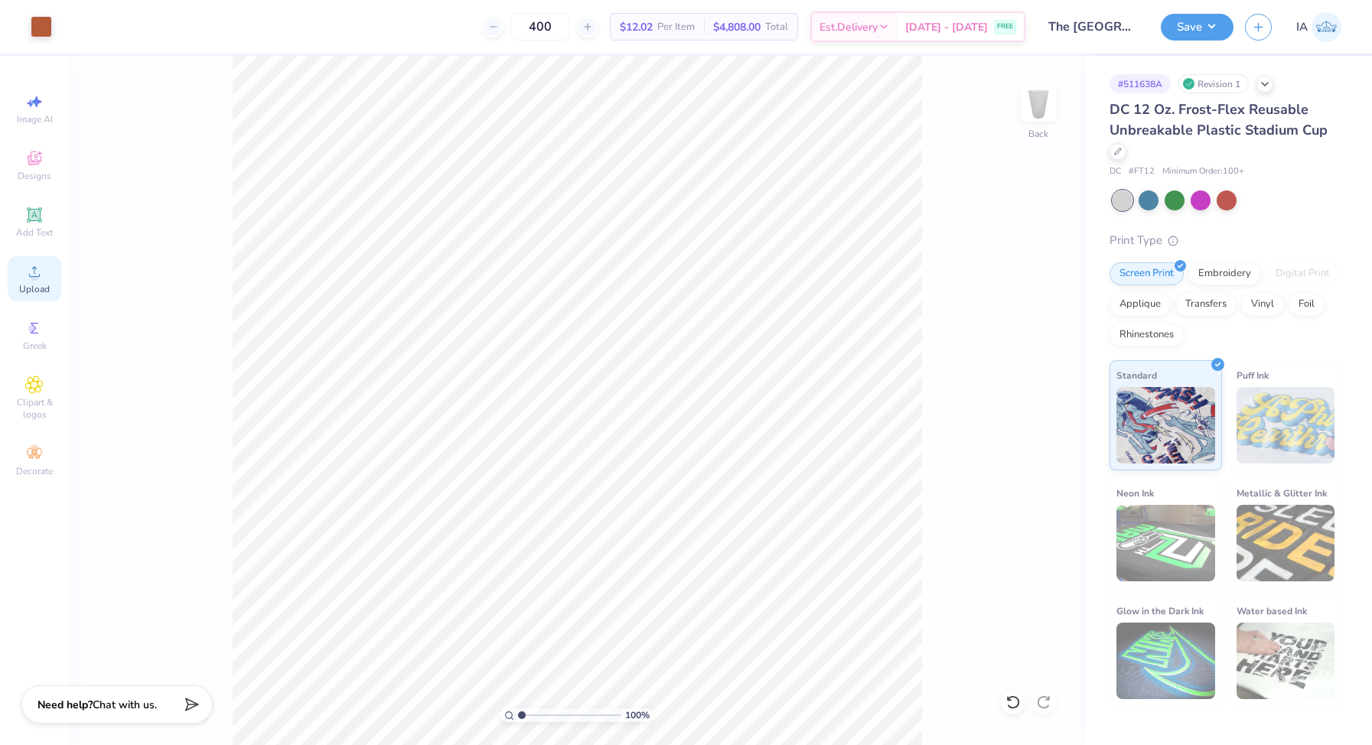
click at [37, 264] on icon at bounding box center [34, 272] width 18 height 18
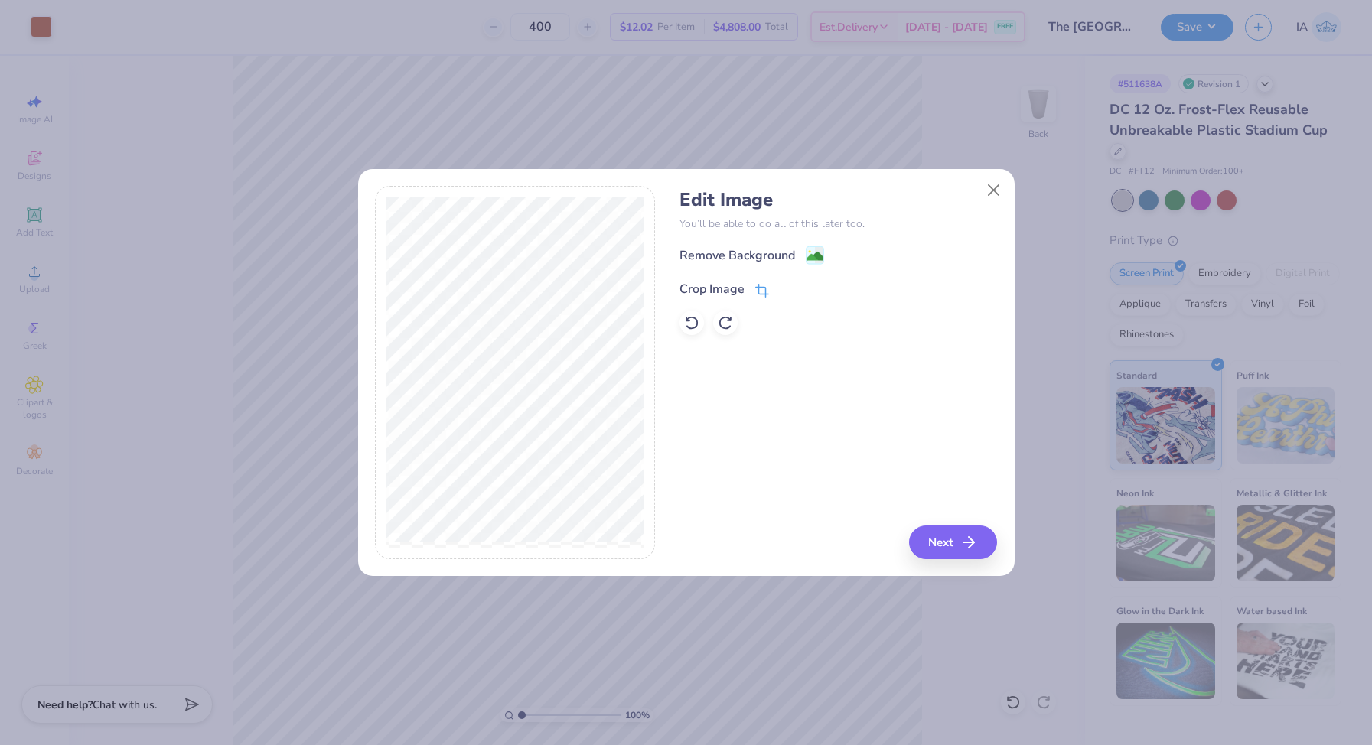
click at [761, 290] on icon at bounding box center [762, 291] width 14 height 14
click at [740, 409] on div "Edit Image You’ll be able to do all of this later too. Remove Background Crop I…" at bounding box center [839, 373] width 318 height 374
click at [793, 289] on button at bounding box center [788, 288] width 16 height 16
click at [756, 290] on icon at bounding box center [762, 291] width 14 height 14
click at [783, 291] on icon at bounding box center [787, 287] width 9 height 9
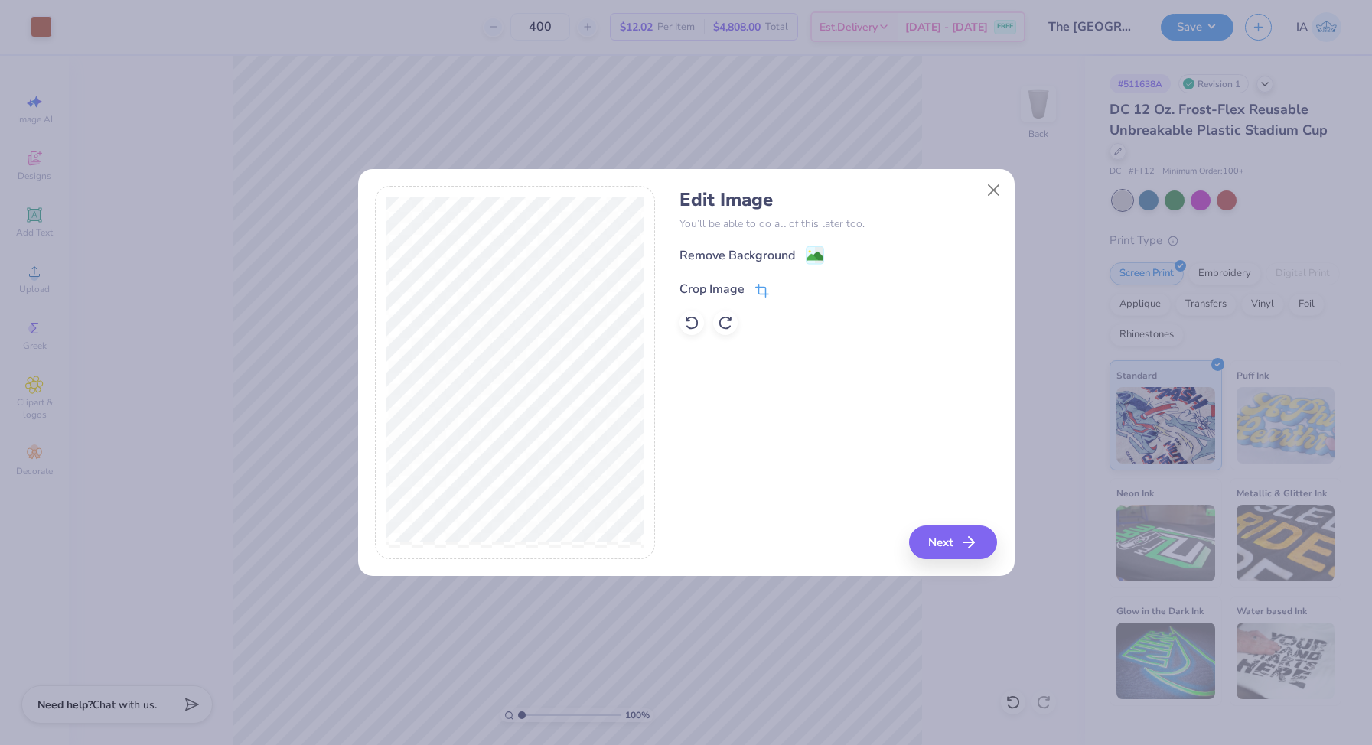
click at [752, 286] on div "Crop Image" at bounding box center [725, 289] width 90 height 18
click at [785, 284] on icon at bounding box center [787, 287] width 9 height 9
click at [944, 541] on button "Next" at bounding box center [956, 543] width 88 height 34
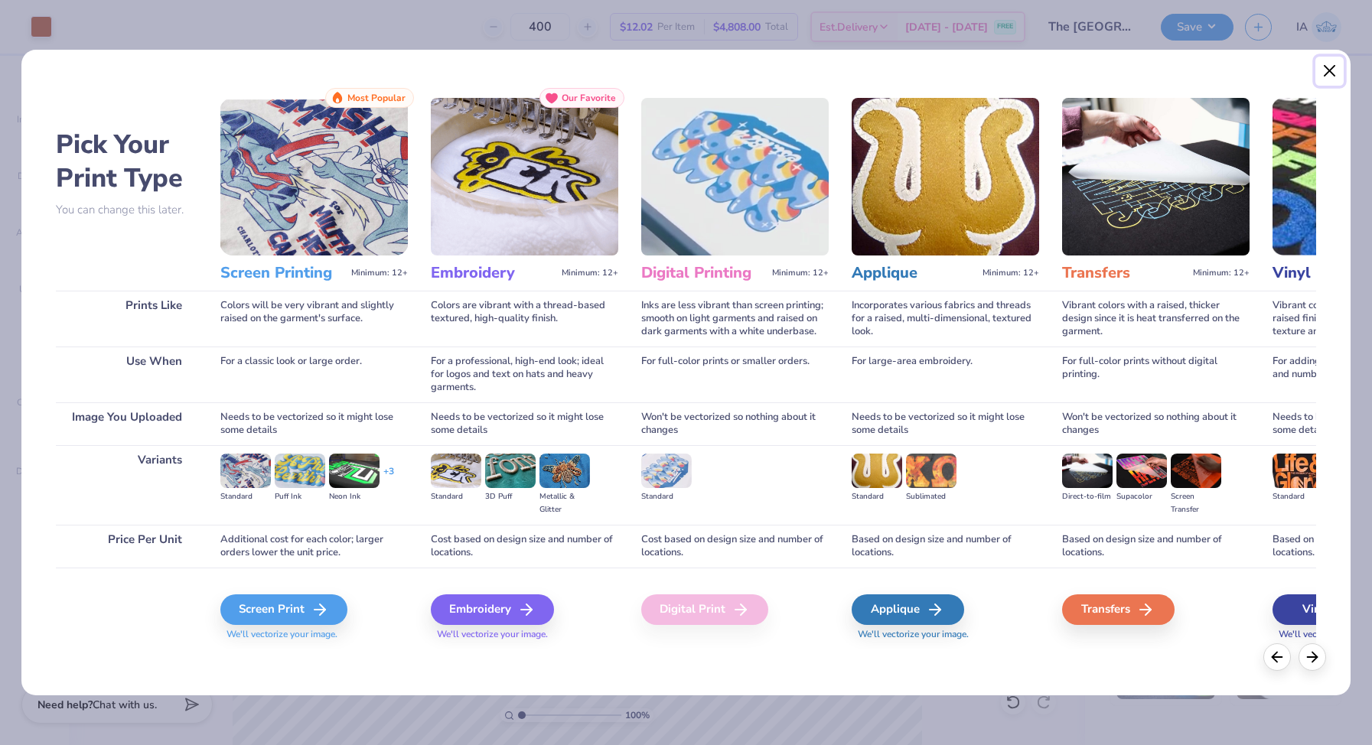
click at [1329, 73] on button "Close" at bounding box center [1330, 71] width 29 height 29
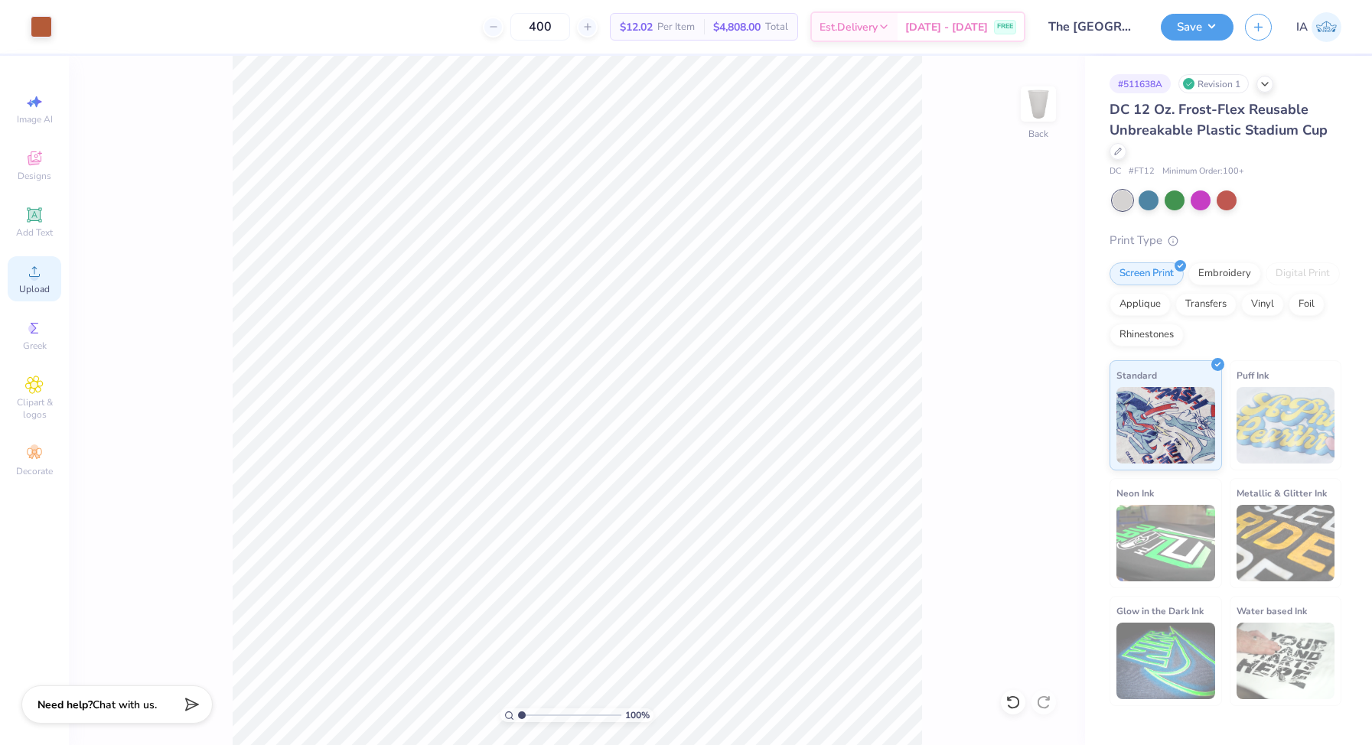
click at [15, 288] on div "Upload" at bounding box center [35, 278] width 54 height 45
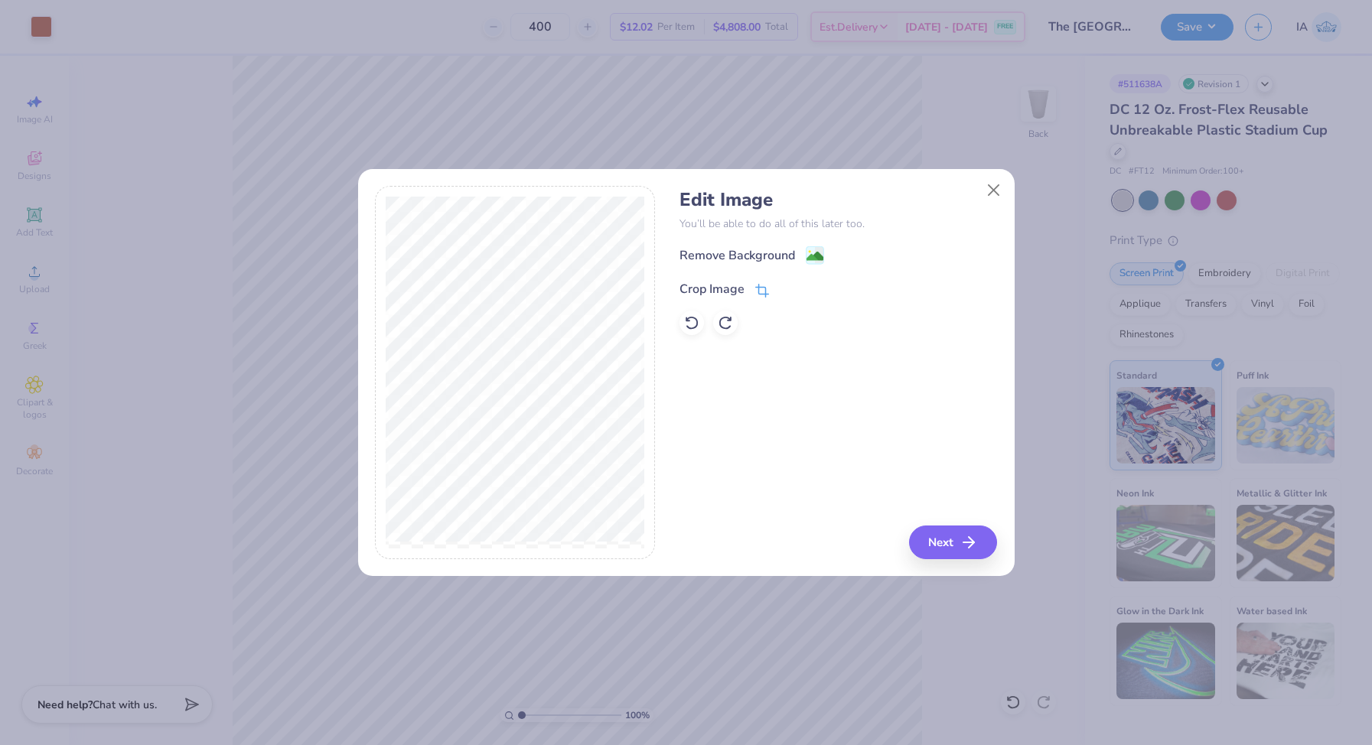
click at [762, 292] on icon at bounding box center [762, 291] width 14 height 14
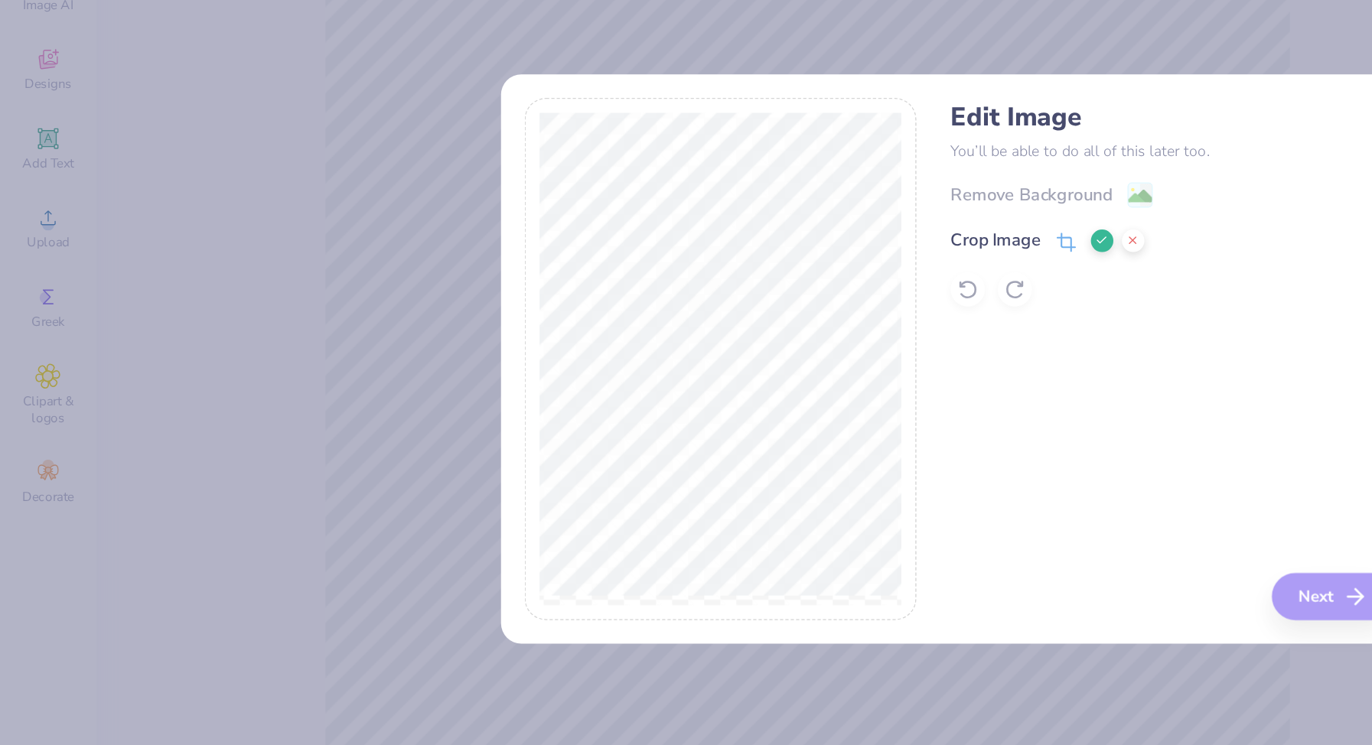
click at [788, 292] on button at bounding box center [788, 288] width 16 height 16
click at [764, 282] on span at bounding box center [762, 289] width 14 height 18
click at [783, 286] on icon at bounding box center [787, 287] width 9 height 9
click at [815, 253] on image at bounding box center [815, 258] width 17 height 17
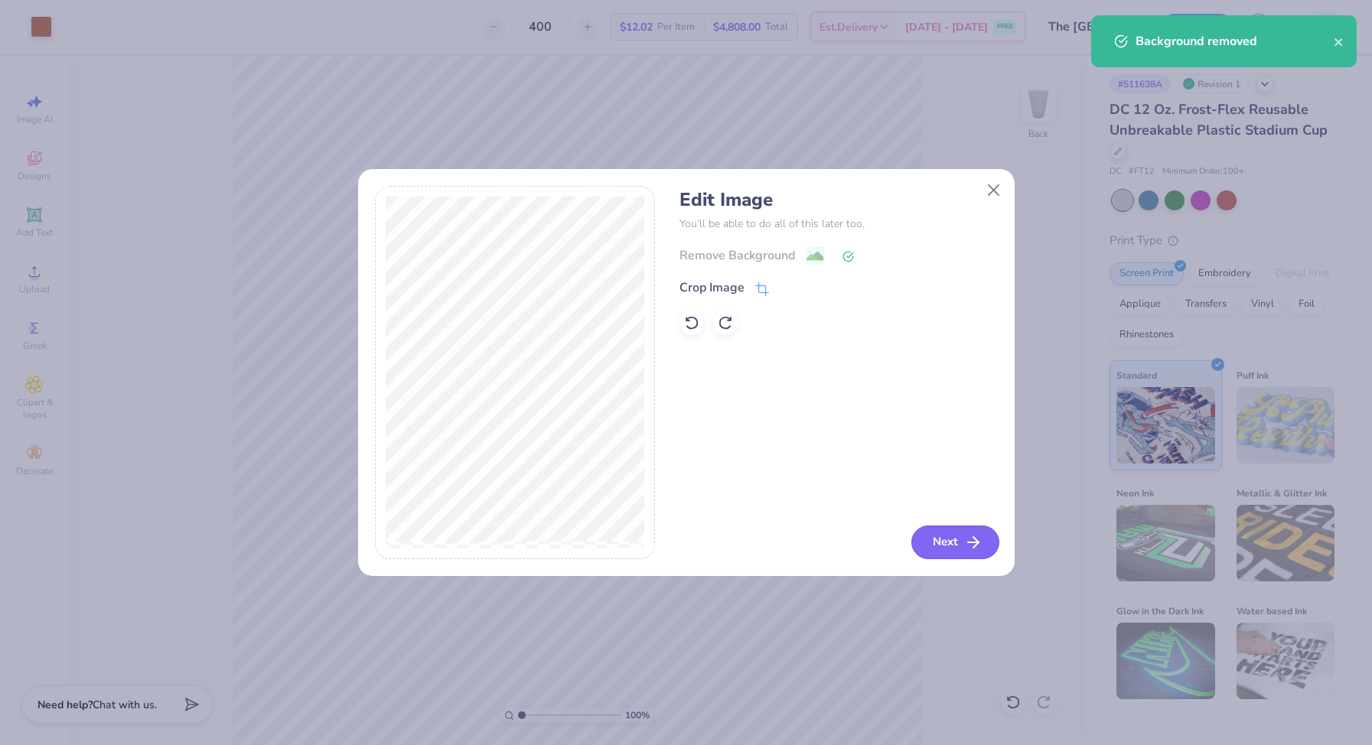
click at [979, 545] on icon "button" at bounding box center [973, 542] width 18 height 18
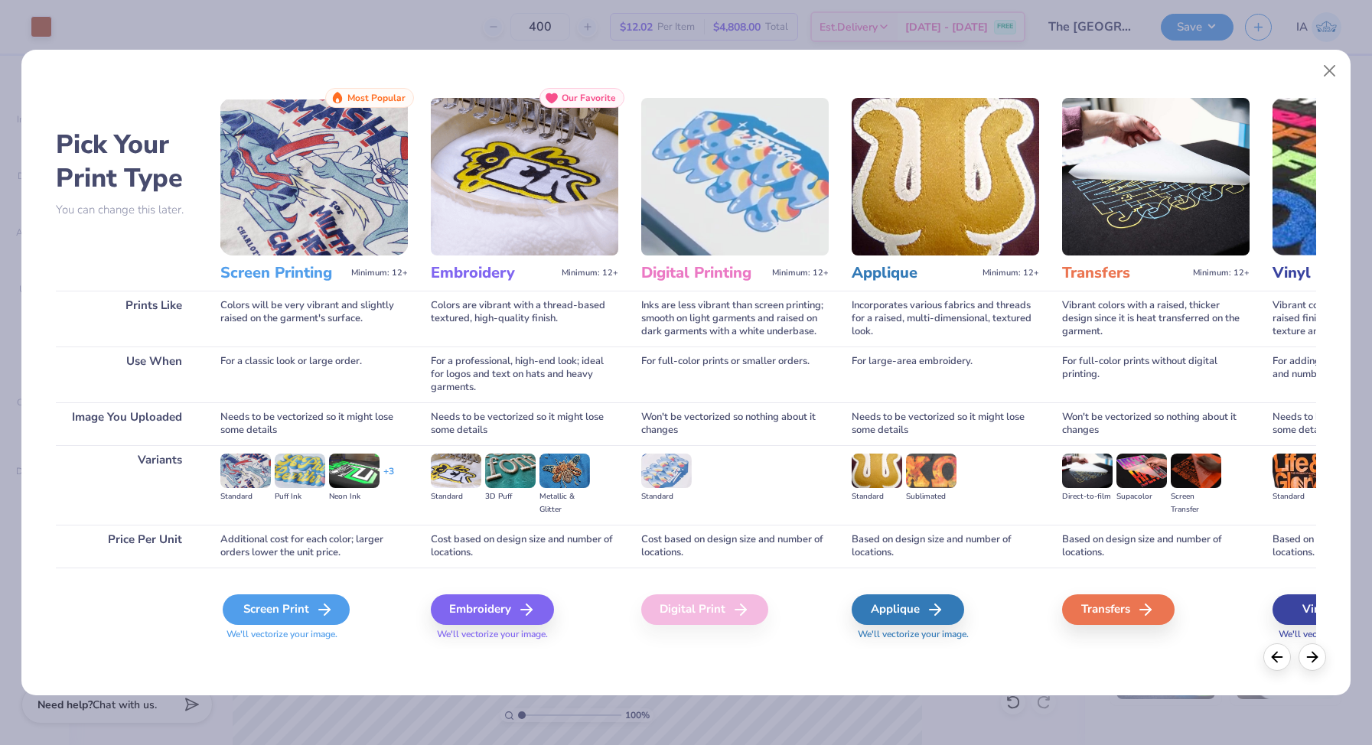
click at [323, 602] on icon at bounding box center [324, 610] width 18 height 18
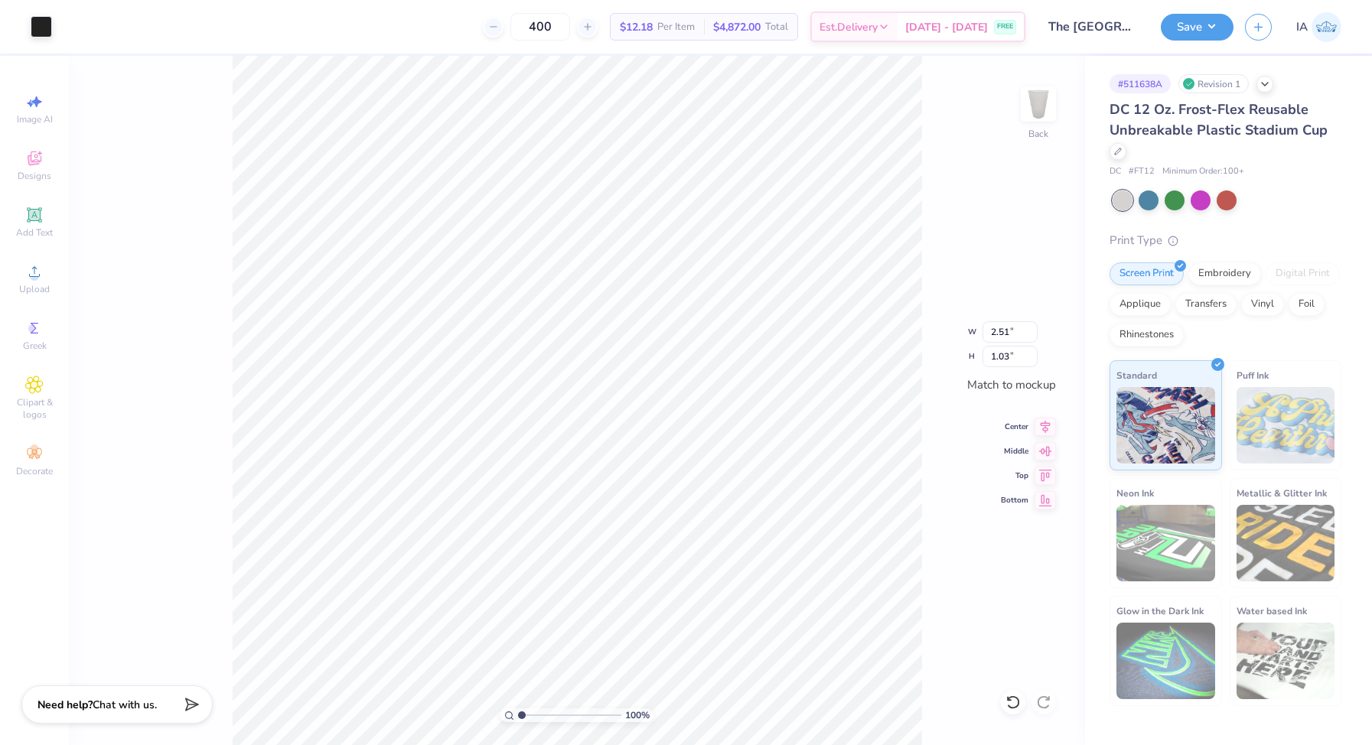
type input "2.00"
type input "0.82"
type input "2.04"
type input "0.84"
click at [67, 28] on div at bounding box center [68, 25] width 21 height 21
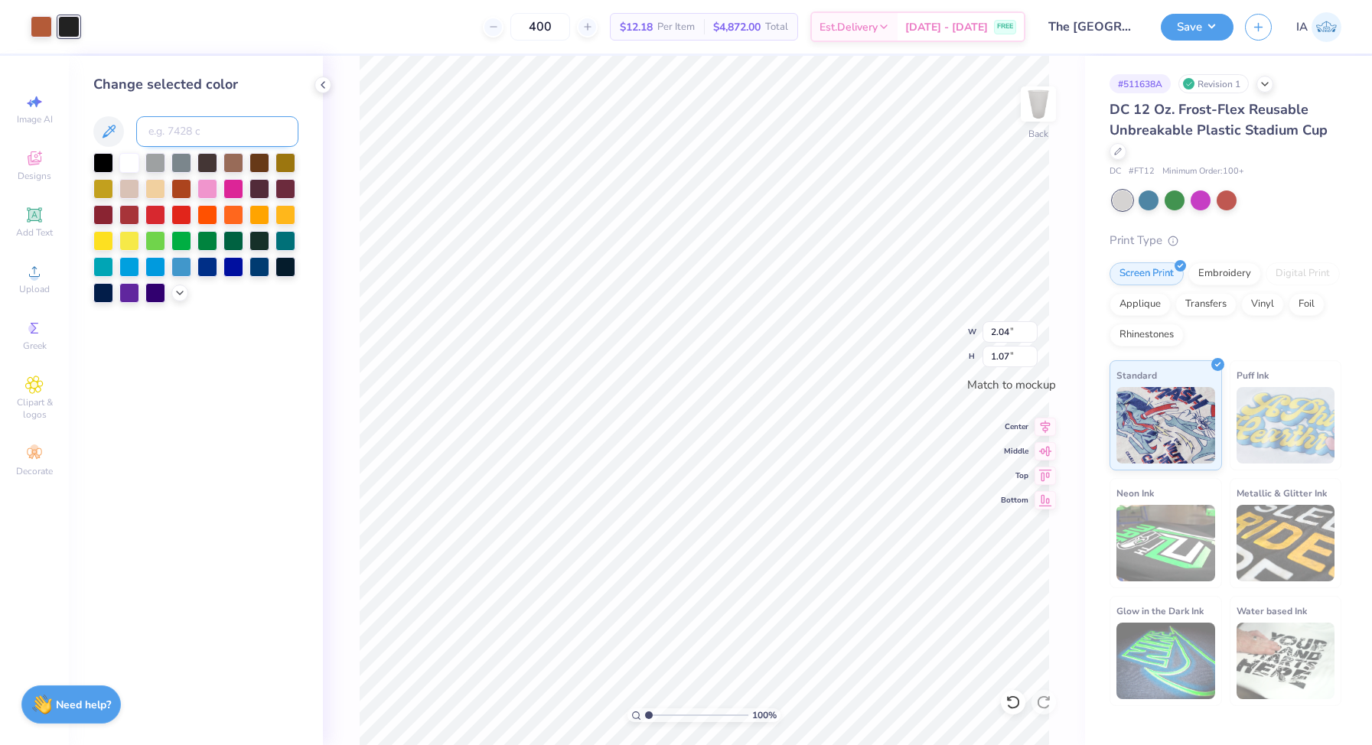
click at [191, 130] on input at bounding box center [217, 131] width 162 height 31
type input "7585"
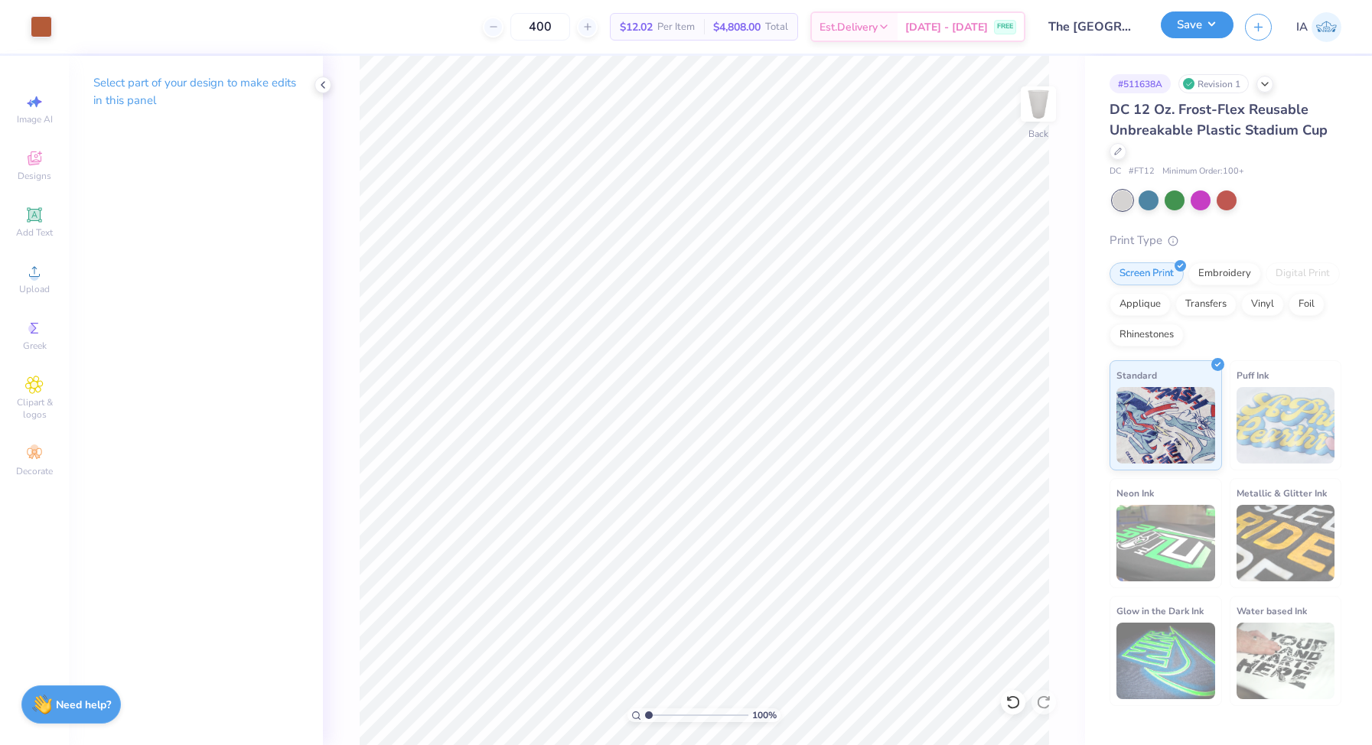
click at [1204, 24] on button "Save" at bounding box center [1197, 24] width 73 height 27
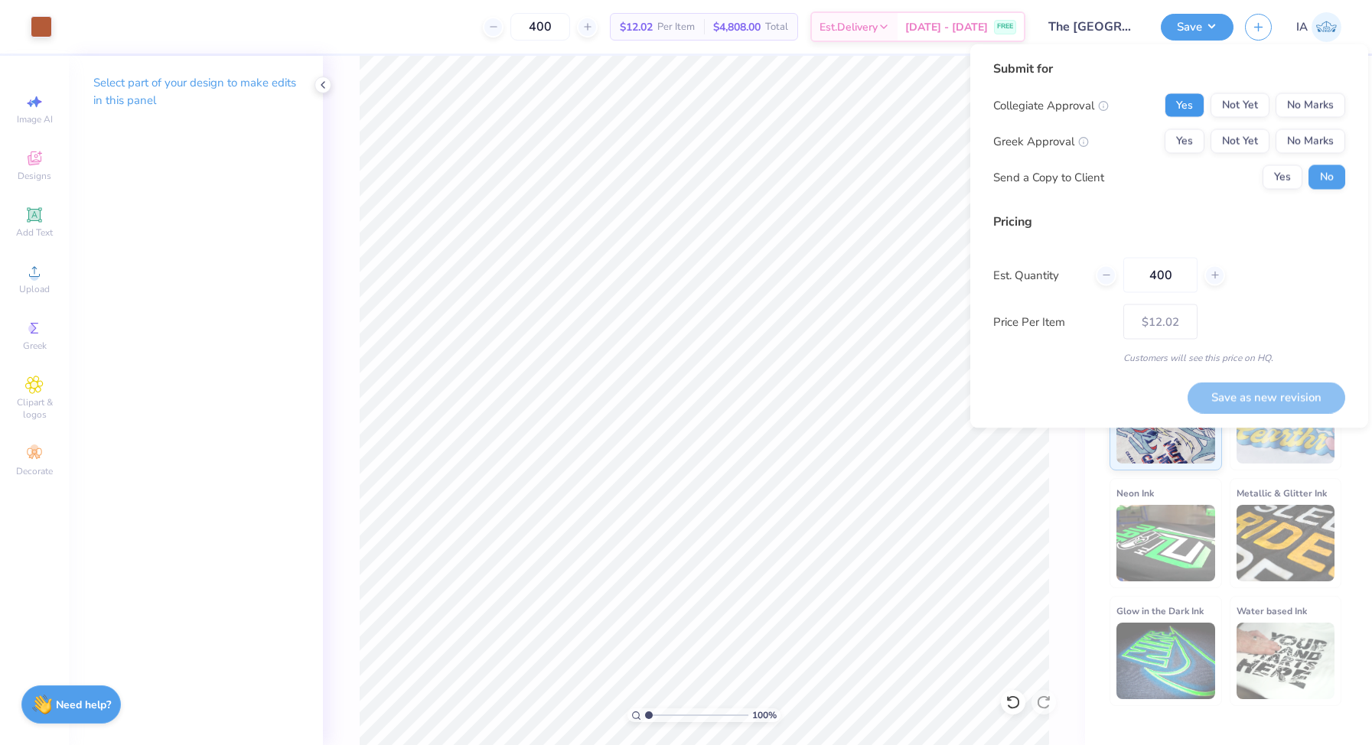
click at [1193, 105] on button "Yes" at bounding box center [1185, 105] width 40 height 24
click at [1192, 146] on button "Yes" at bounding box center [1185, 141] width 40 height 24
click at [1251, 398] on button "Save as new revision" at bounding box center [1267, 397] width 158 height 31
type input "$12.02"
